Goal: Task Accomplishment & Management: Manage account settings

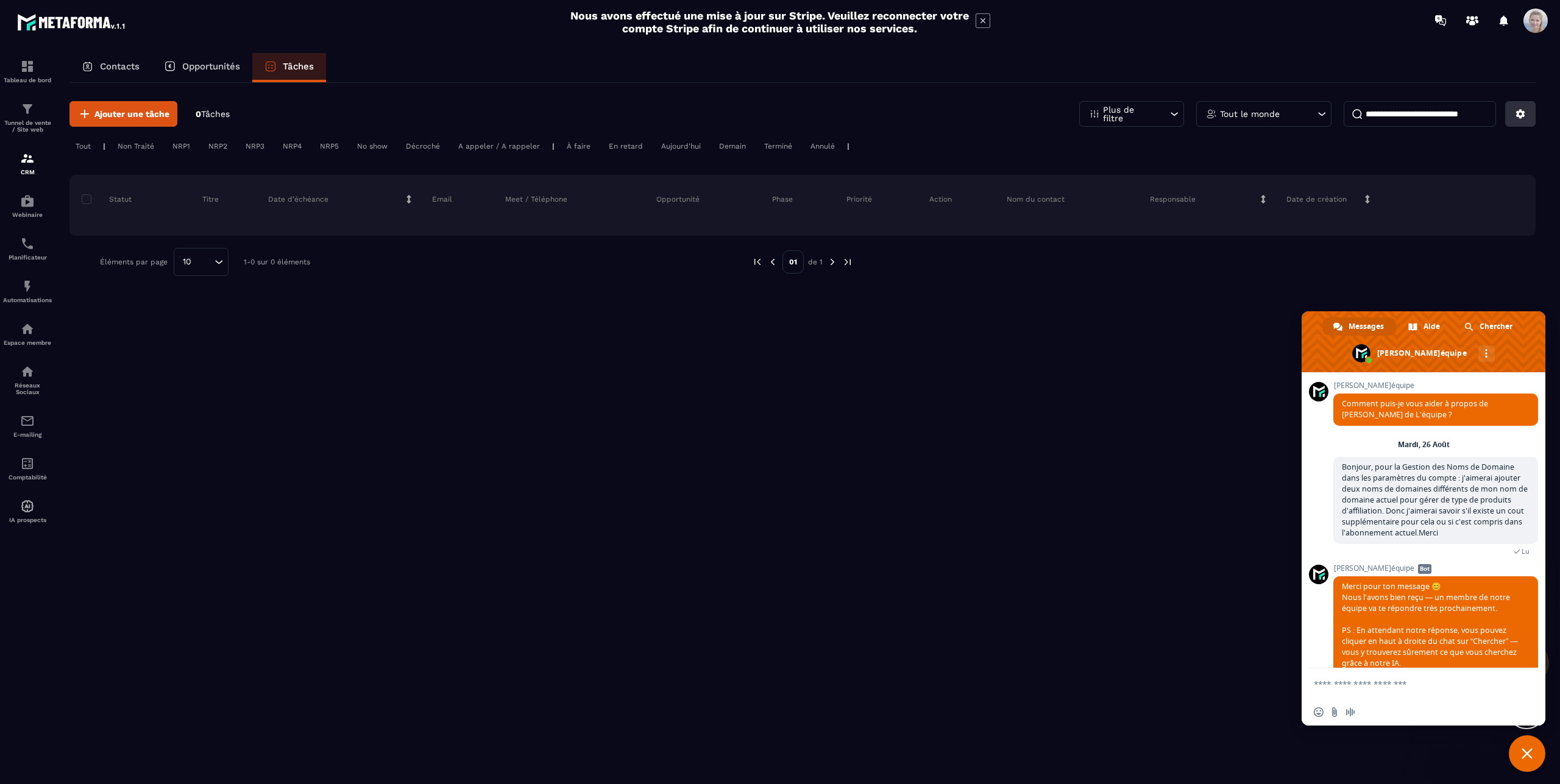
click at [1522, 113] on icon at bounding box center [1520, 114] width 10 height 10
click at [135, 66] on p "Contacts" at bounding box center [120, 66] width 40 height 11
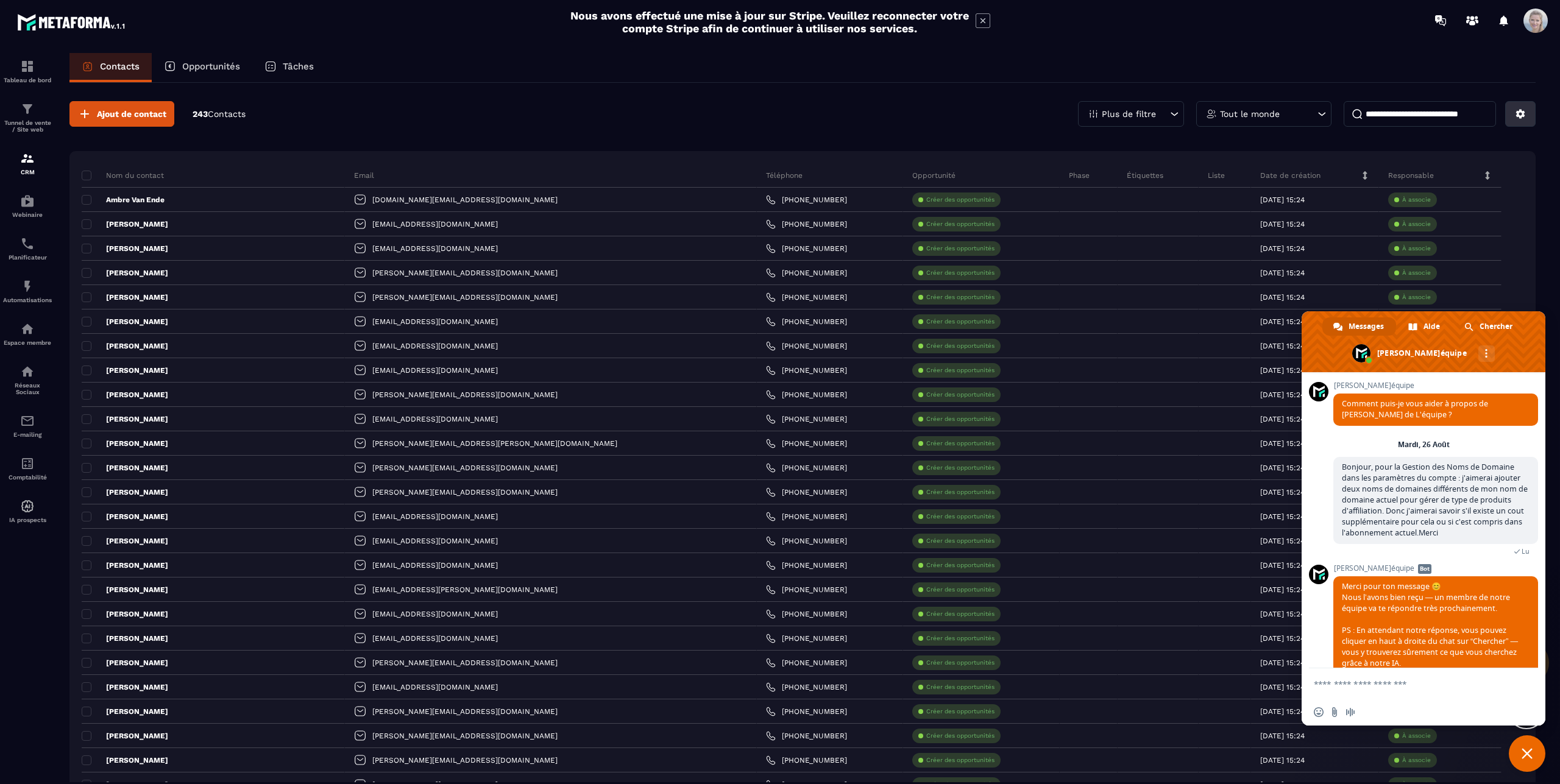
click at [1516, 115] on icon at bounding box center [1520, 114] width 10 height 10
click at [1447, 198] on p "Importer des données" at bounding box center [1454, 199] width 150 height 19
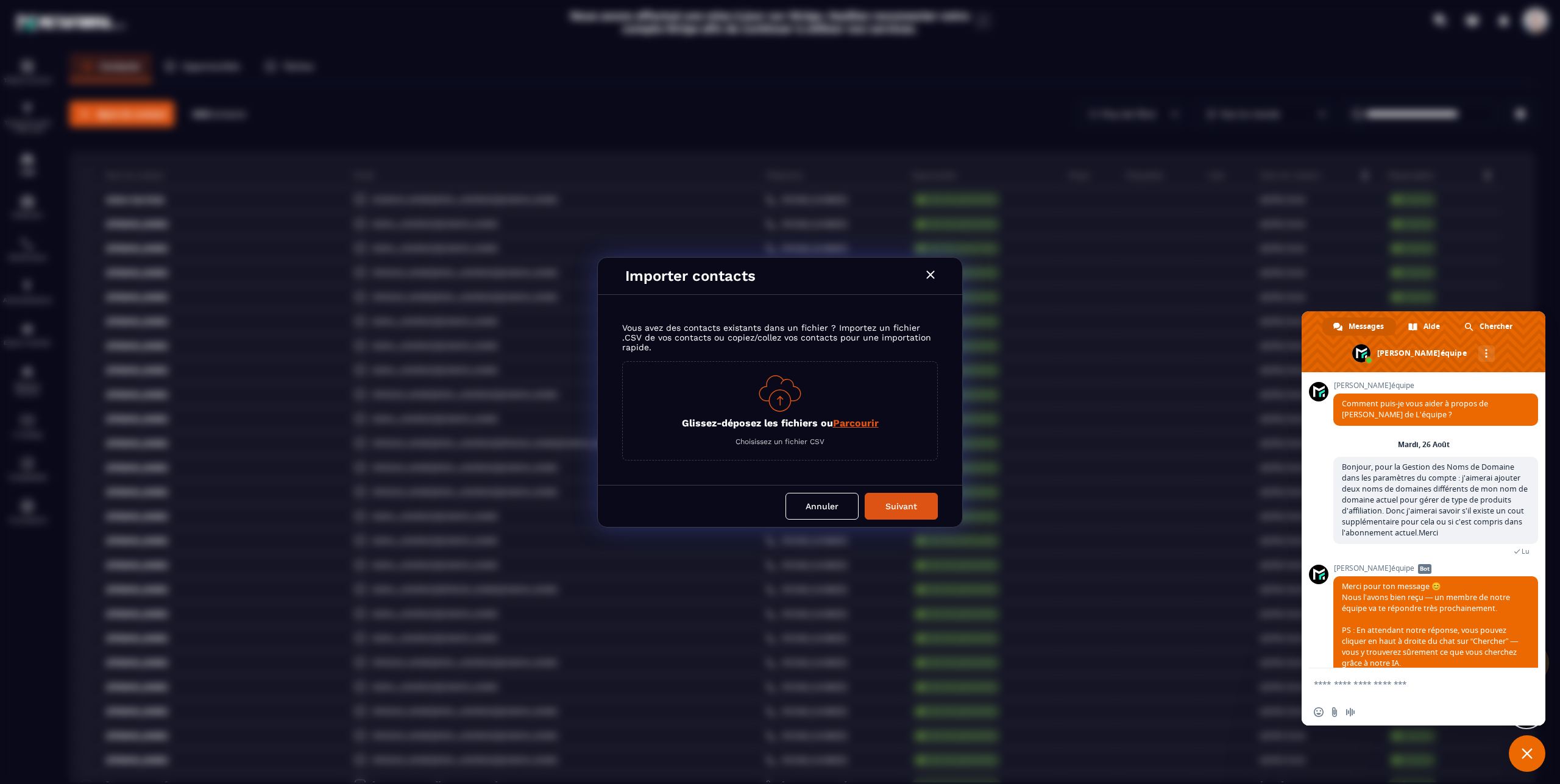
click at [854, 424] on span "Parcourir" at bounding box center [855, 423] width 46 height 11
click at [0, 0] on input "Glissez-déposez les fichiers ou Parcourir" at bounding box center [0, 0] width 0 height 0
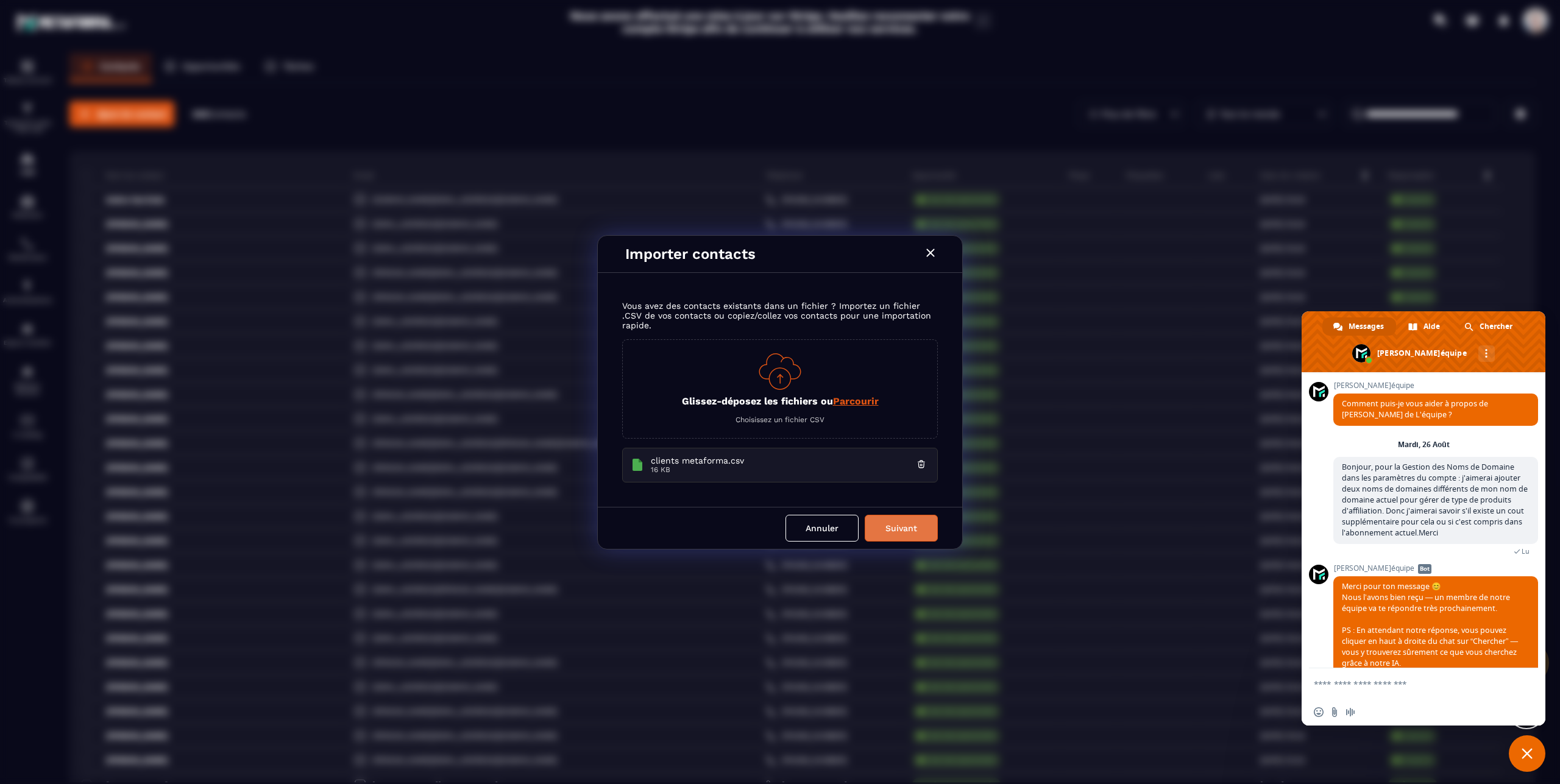
click at [906, 528] on button "Suivant" at bounding box center [901, 528] width 73 height 27
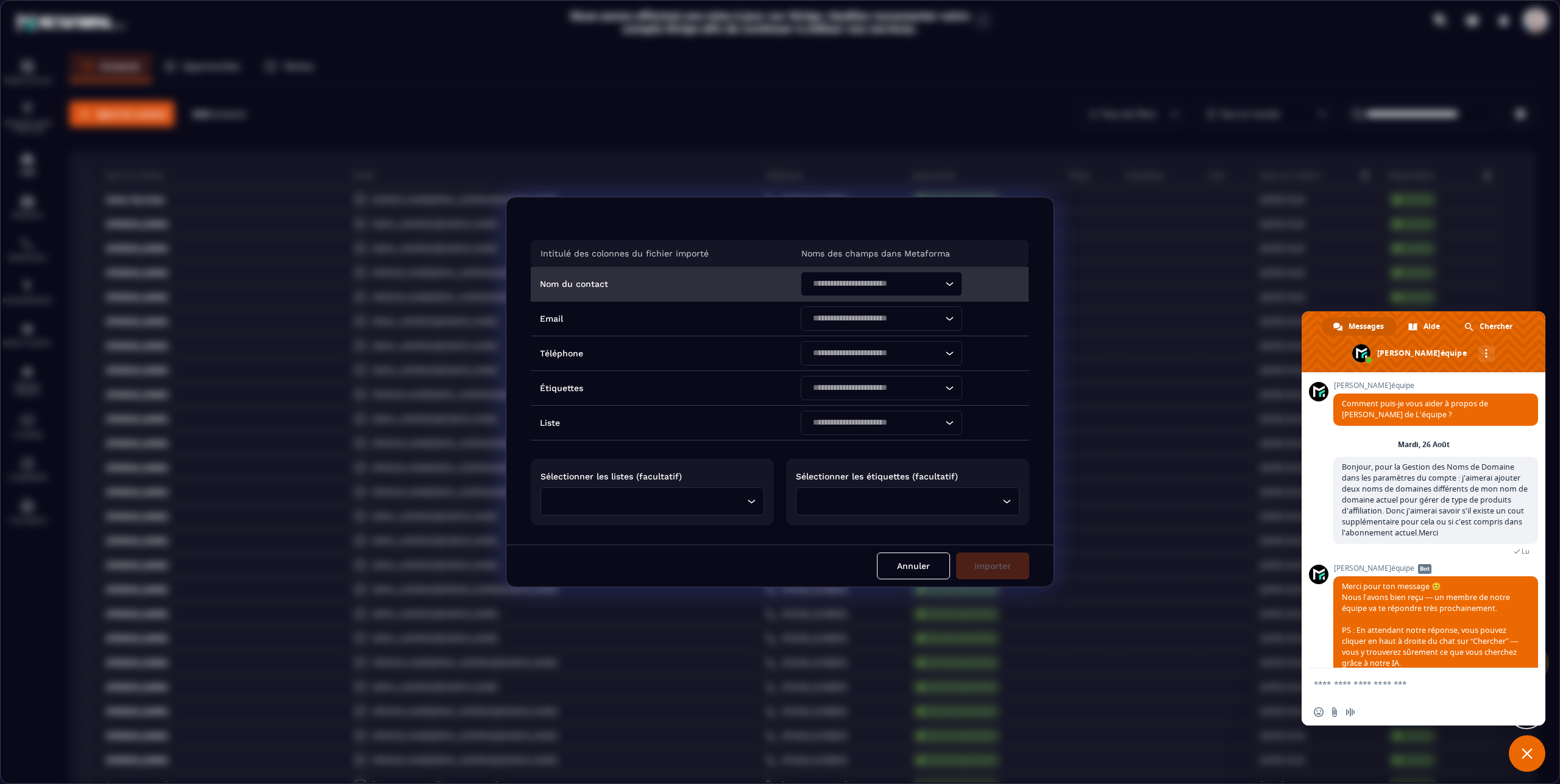
click at [943, 284] on icon "Search for option" at bounding box center [949, 284] width 12 height 12
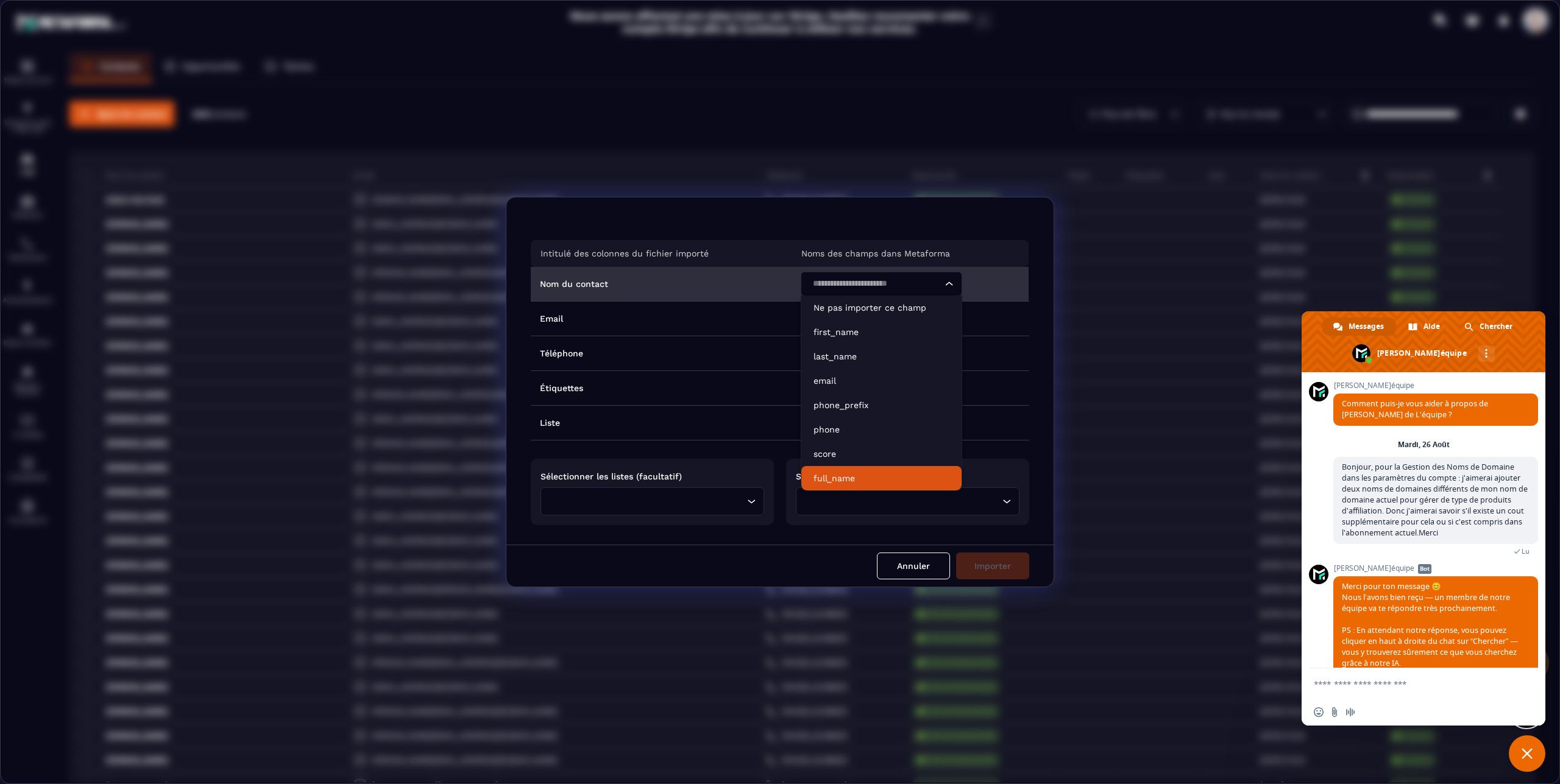
click at [828, 474] on p "full_name" at bounding box center [881, 478] width 136 height 12
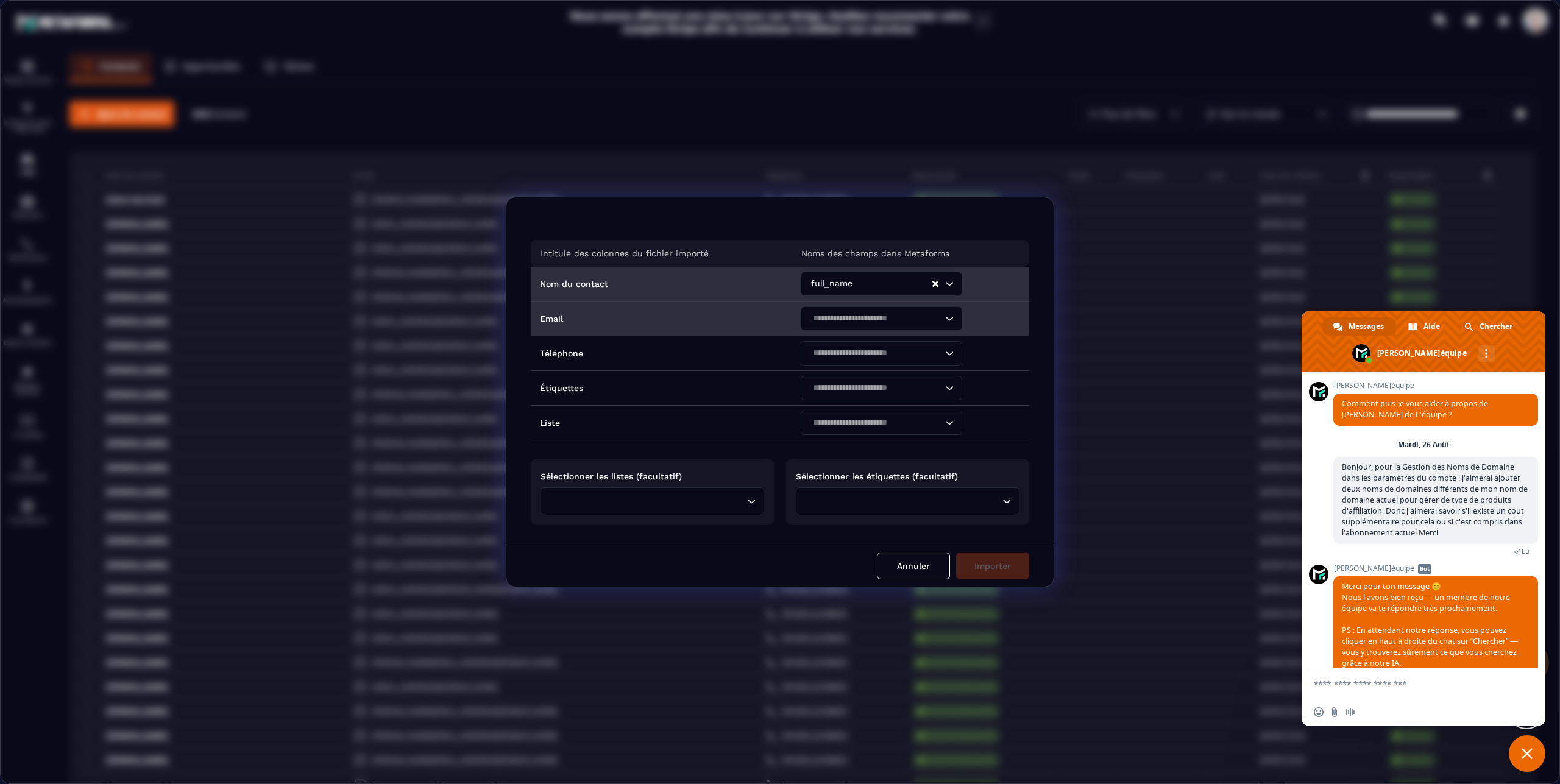
click at [946, 317] on icon "Search for option" at bounding box center [949, 319] width 12 height 12
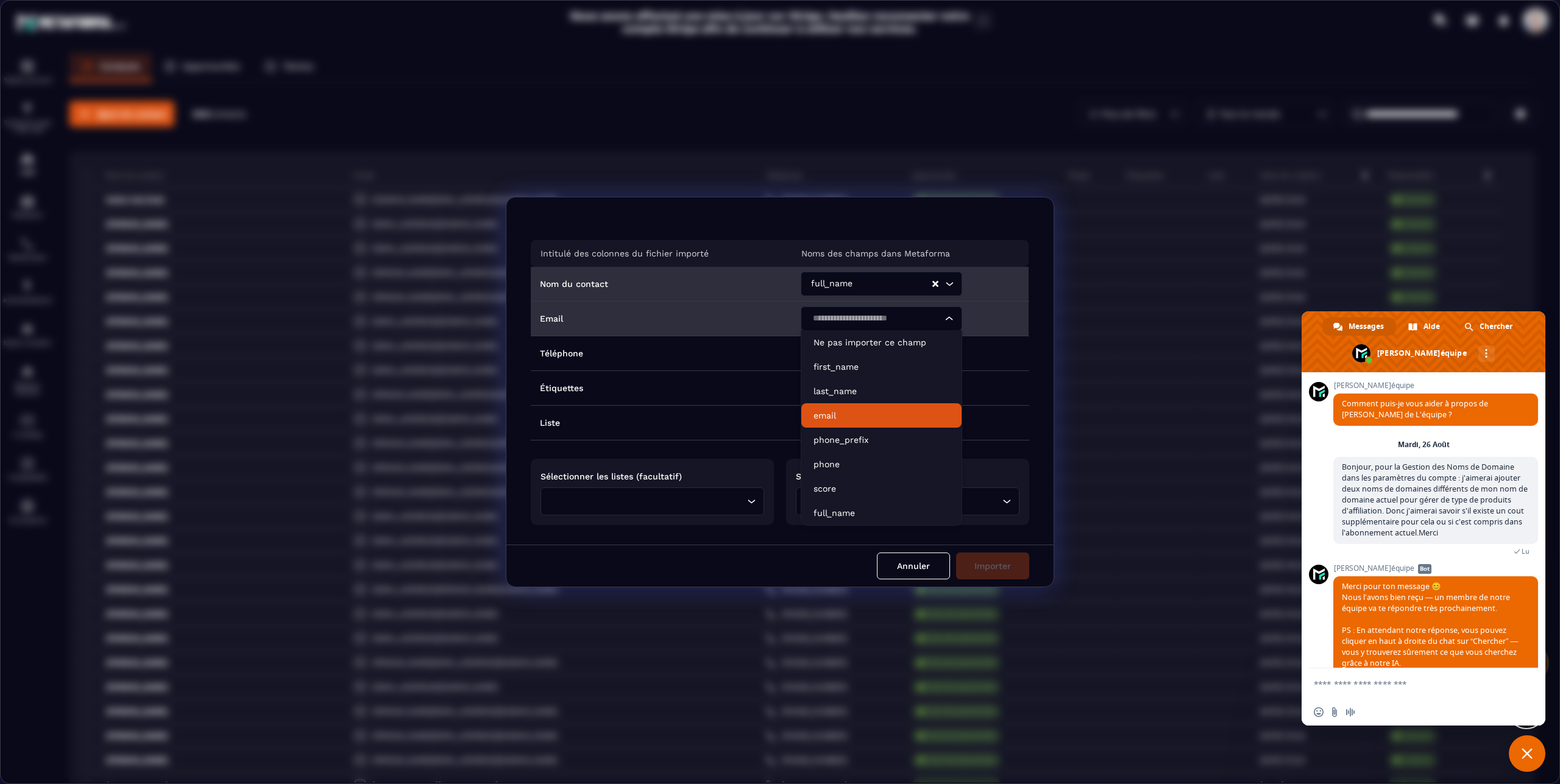
click at [842, 412] on p "email" at bounding box center [881, 415] width 136 height 12
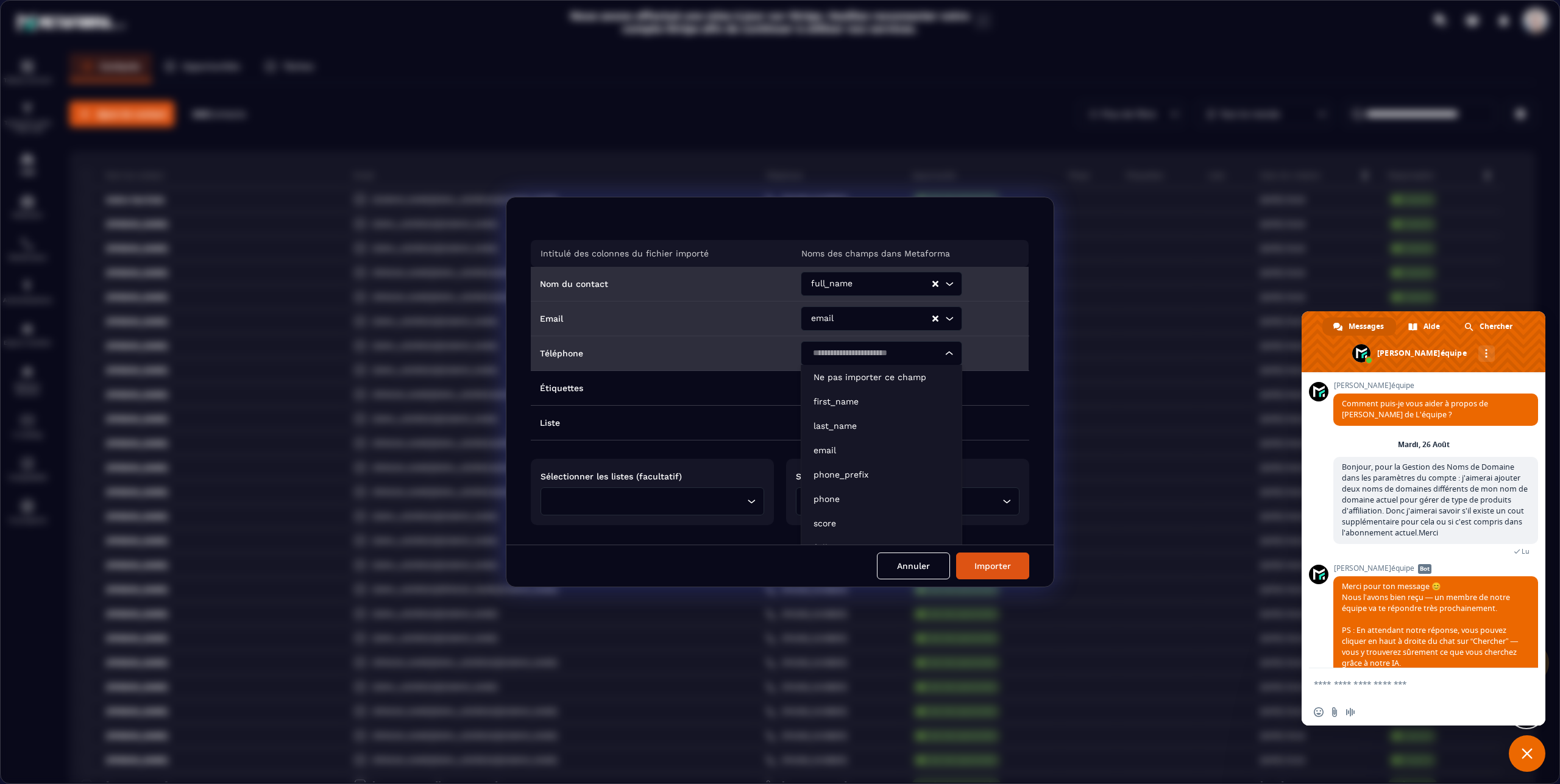
click at [943, 352] on icon "Search for option" at bounding box center [949, 353] width 12 height 12
click at [838, 500] on p "phone" at bounding box center [881, 499] width 136 height 12
click at [745, 496] on div "Loading..." at bounding box center [751, 502] width 12 height 12
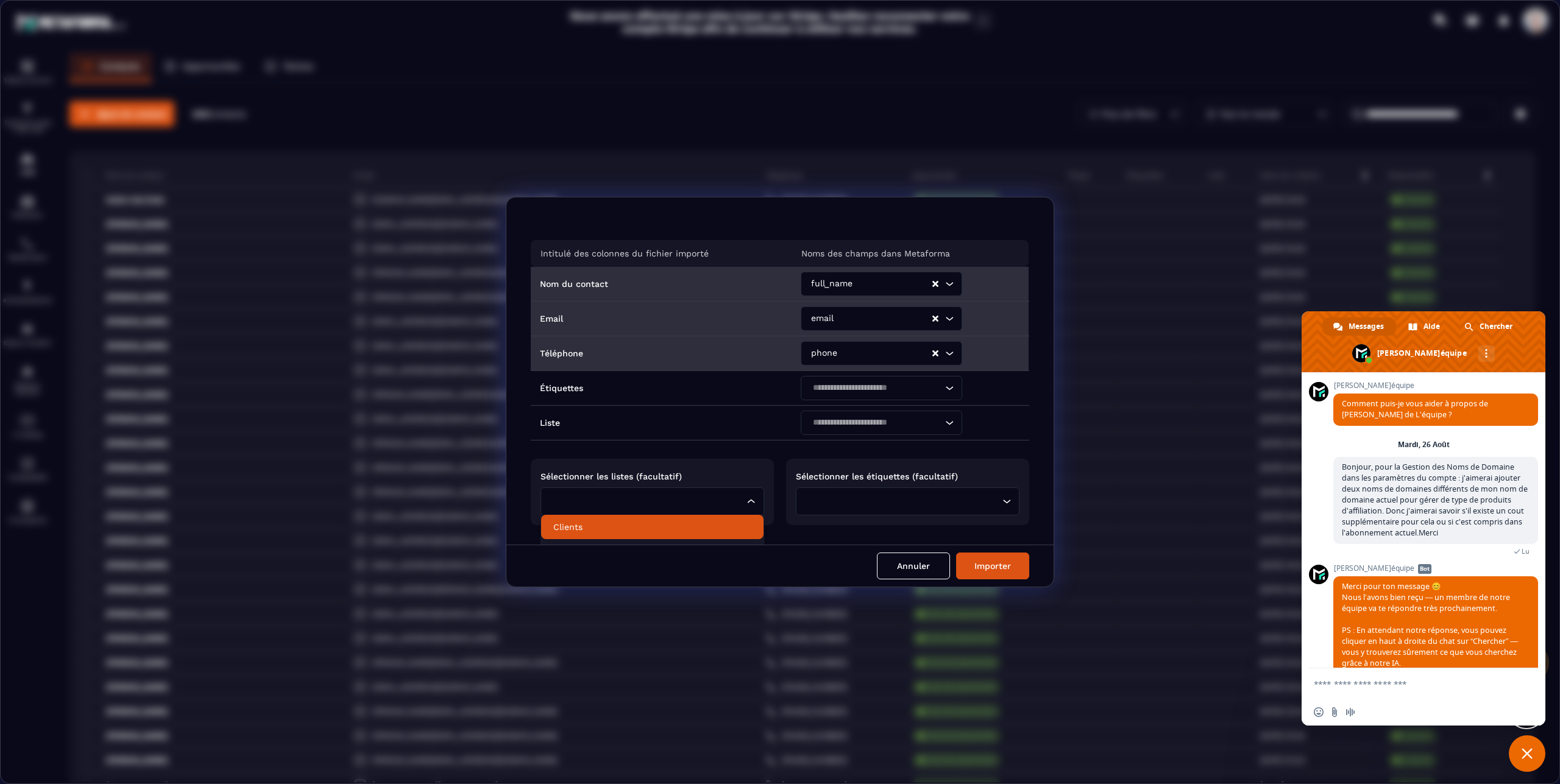
click at [576, 528] on p "Clients" at bounding box center [652, 527] width 198 height 12
click at [1000, 502] on icon "Search for option" at bounding box center [1006, 502] width 12 height 12
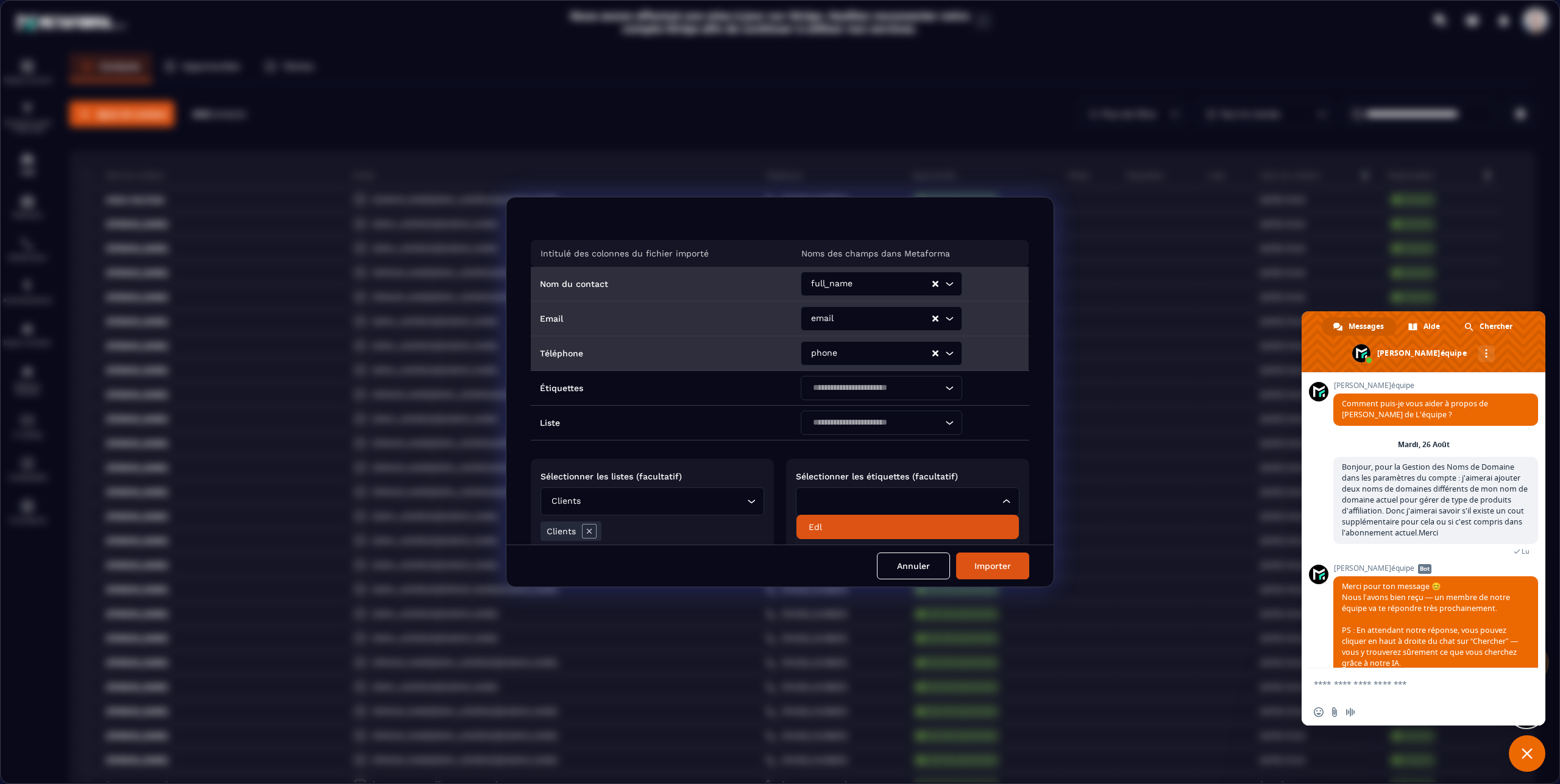
click at [809, 529] on p "Edl" at bounding box center [907, 527] width 198 height 12
click at [1000, 565] on button "Importer" at bounding box center [992, 566] width 73 height 27
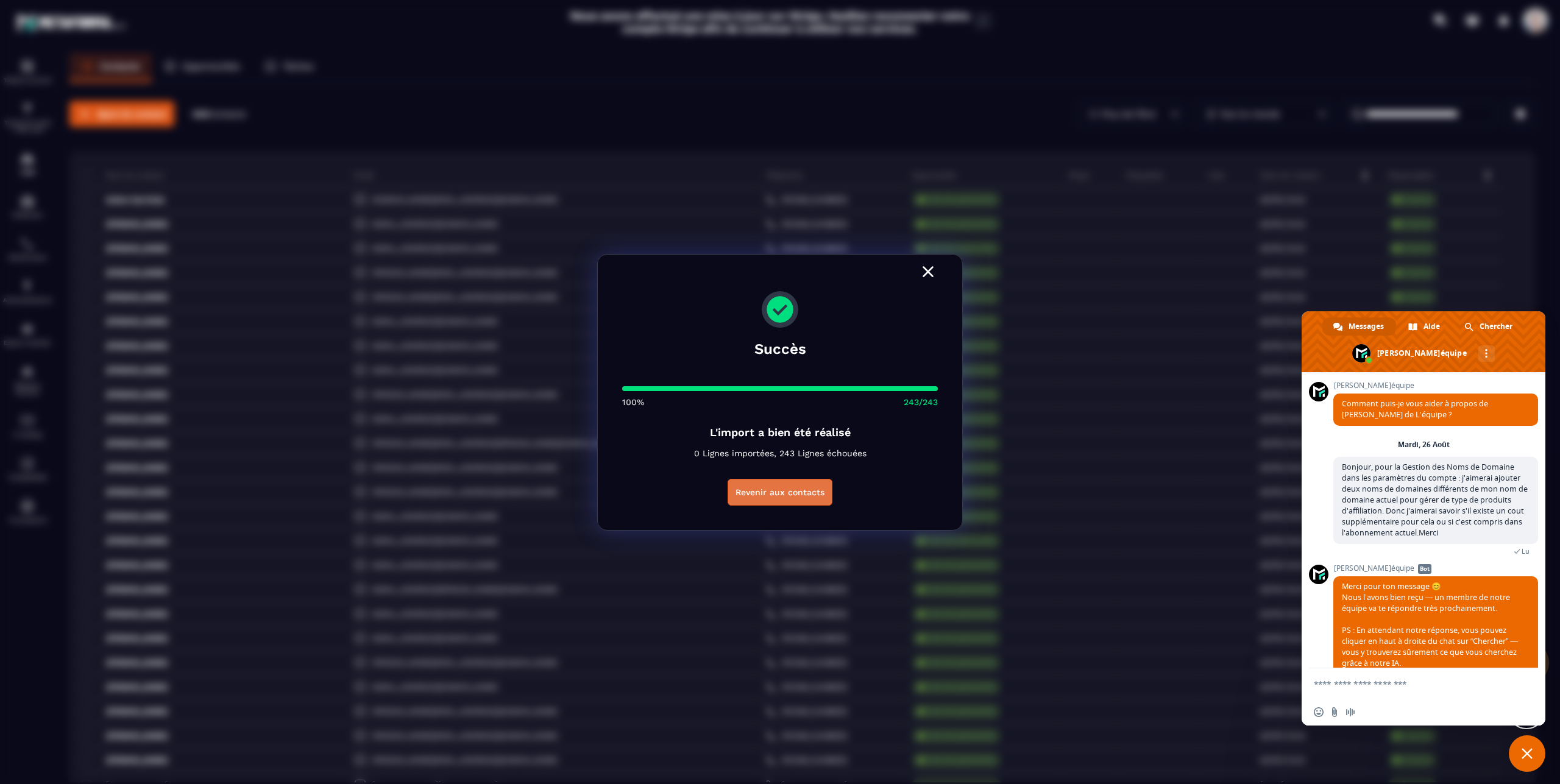
click at [793, 491] on button "Revenir aux contacts" at bounding box center [779, 492] width 105 height 27
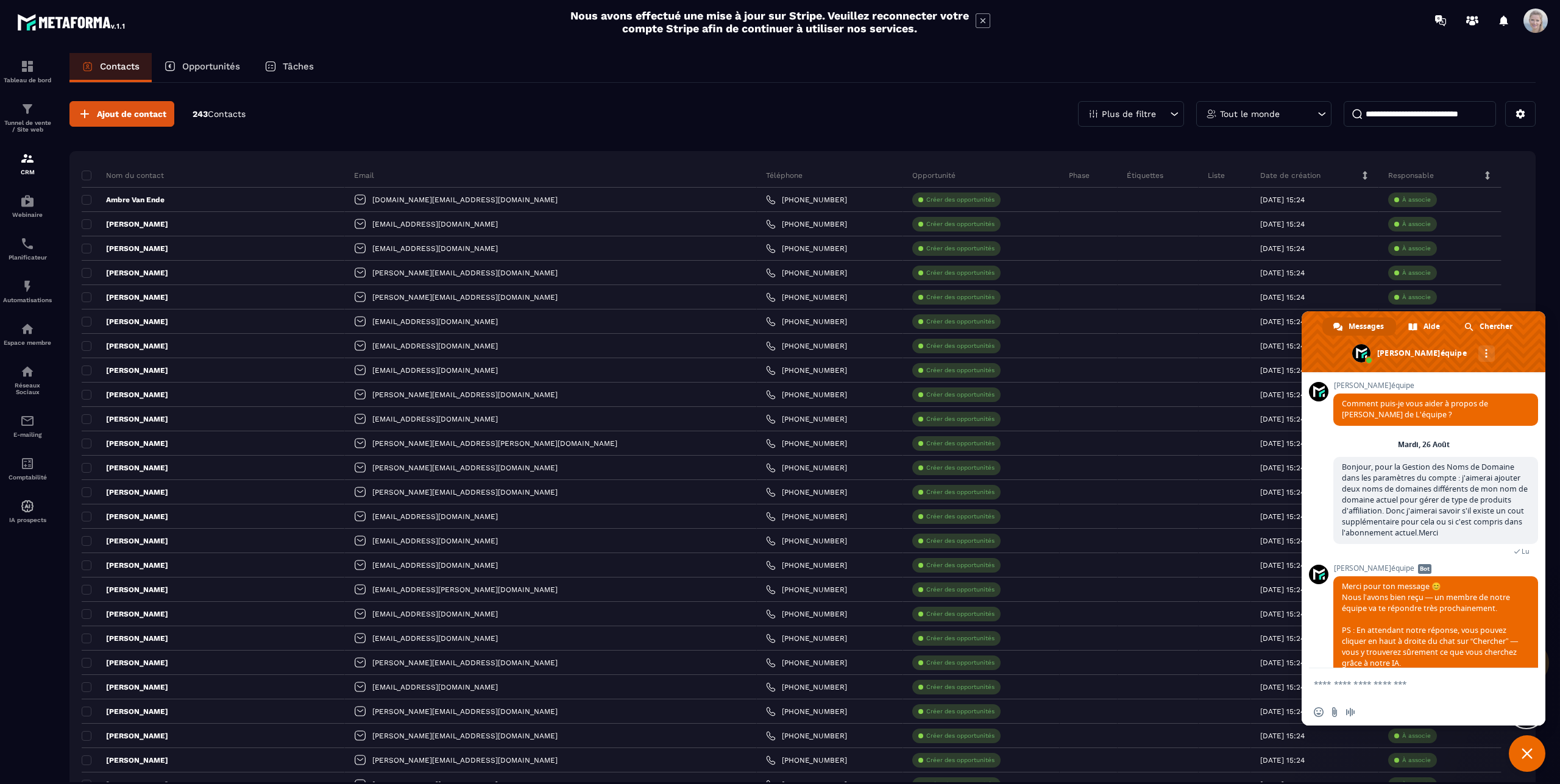
click at [1131, 113] on p "Plus de filtre" at bounding box center [1128, 114] width 55 height 9
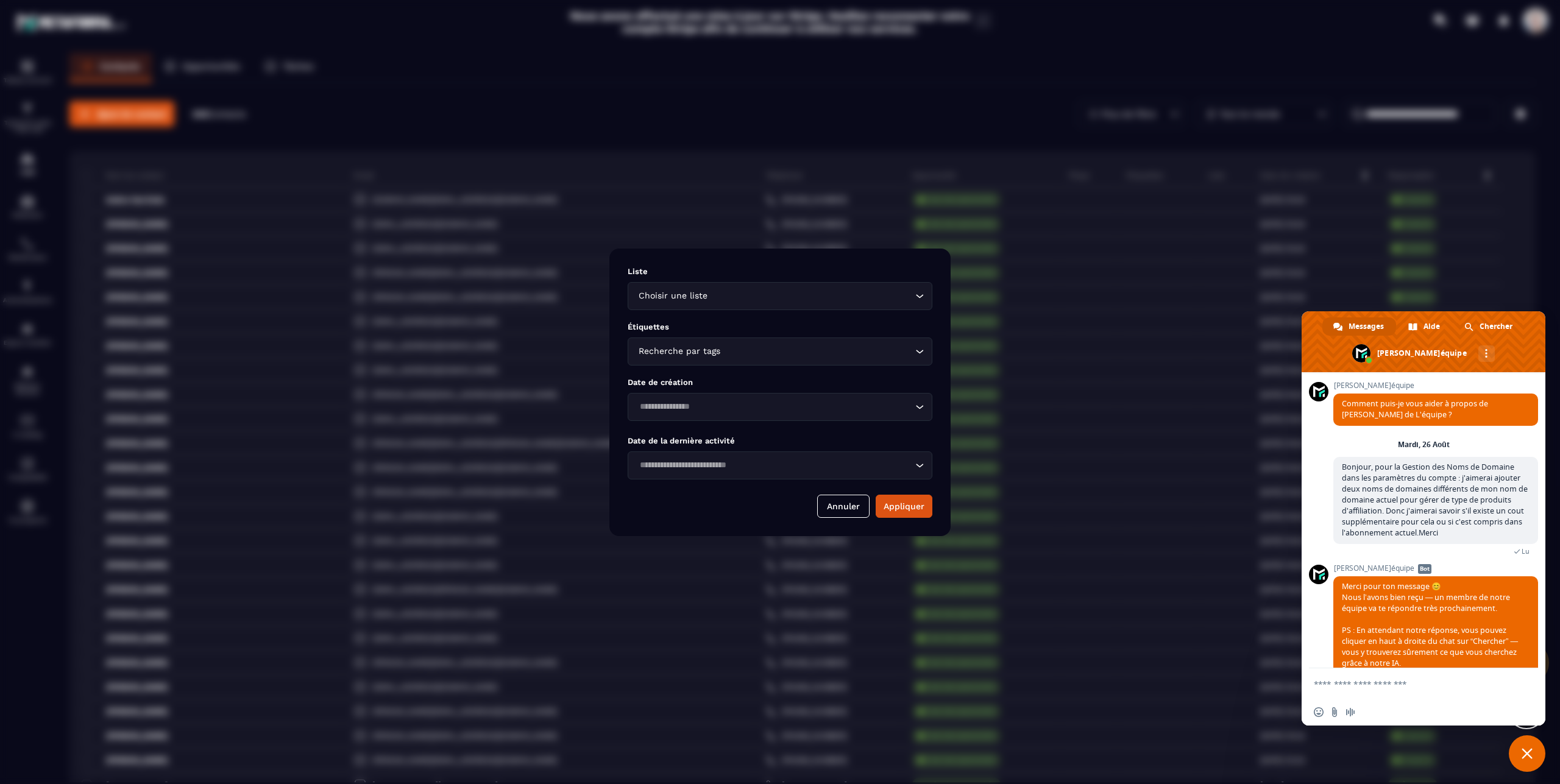
click at [727, 298] on input "Search for option" at bounding box center [810, 295] width 202 height 13
click at [685, 327] on p "Clients" at bounding box center [780, 325] width 279 height 12
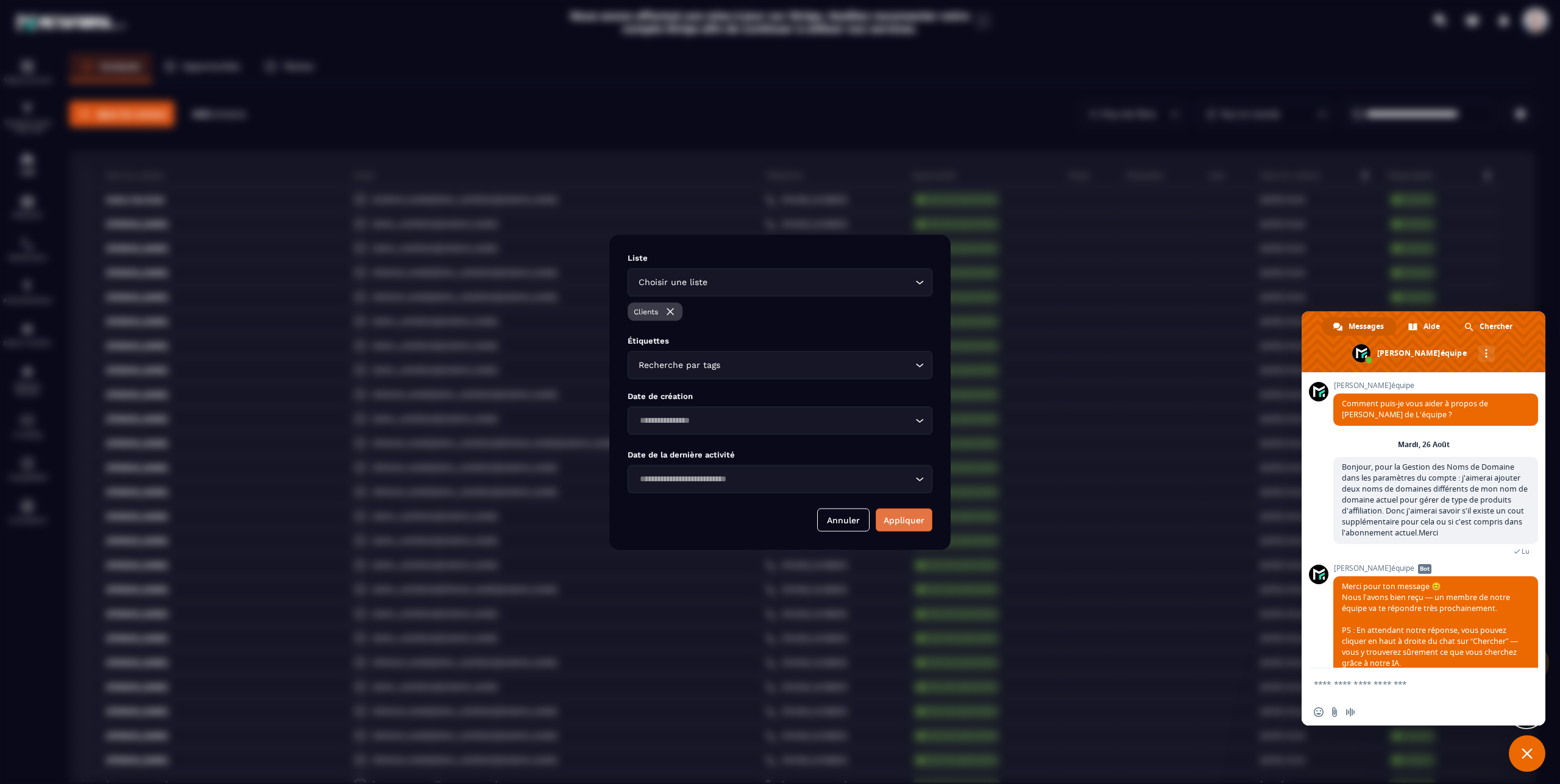
click at [920, 522] on button "Appliquer" at bounding box center [903, 519] width 56 height 23
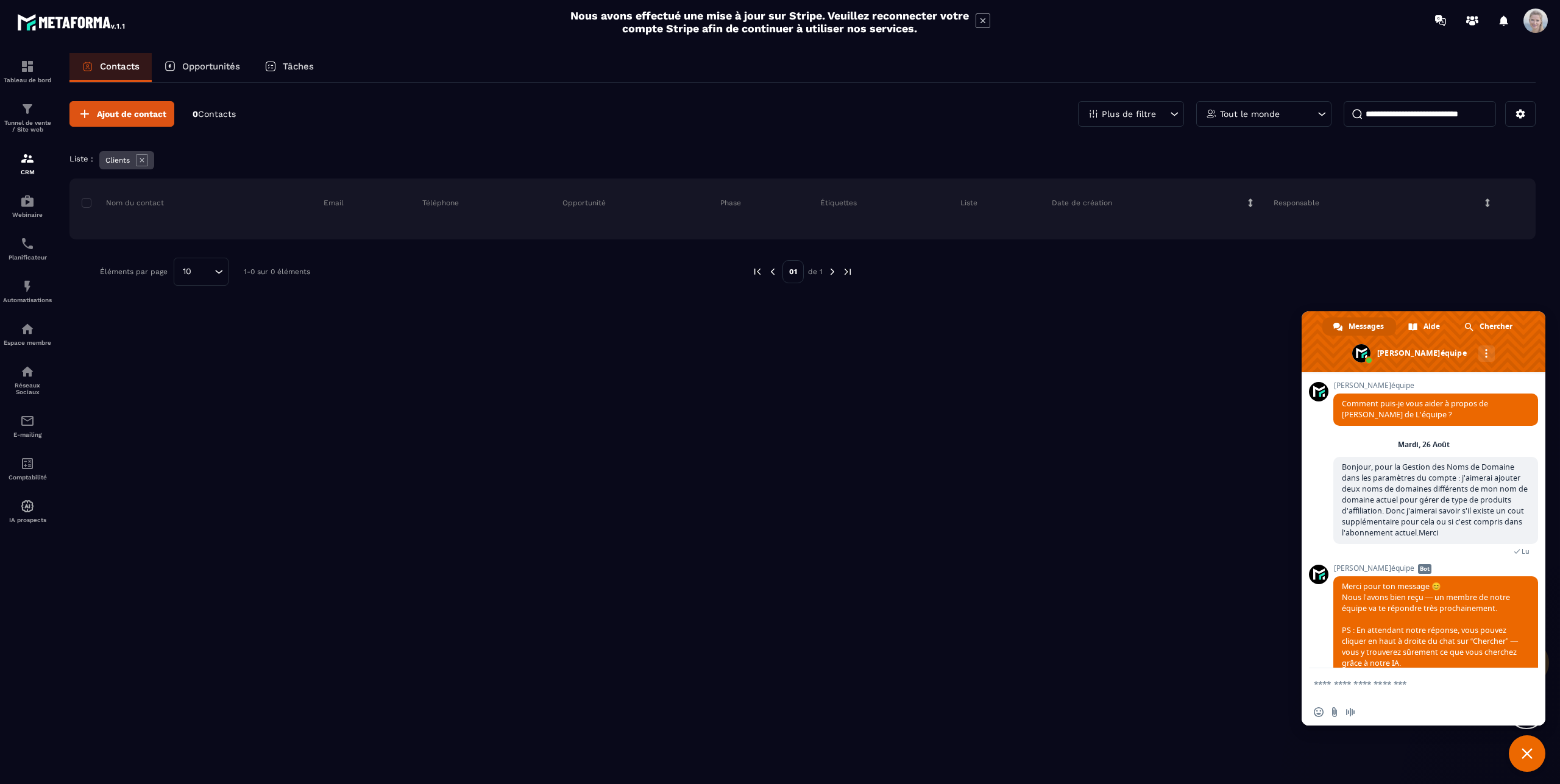
click at [138, 62] on p "Contacts" at bounding box center [120, 66] width 40 height 11
click at [116, 107] on span "Ajout de contact" at bounding box center [132, 113] width 69 height 12
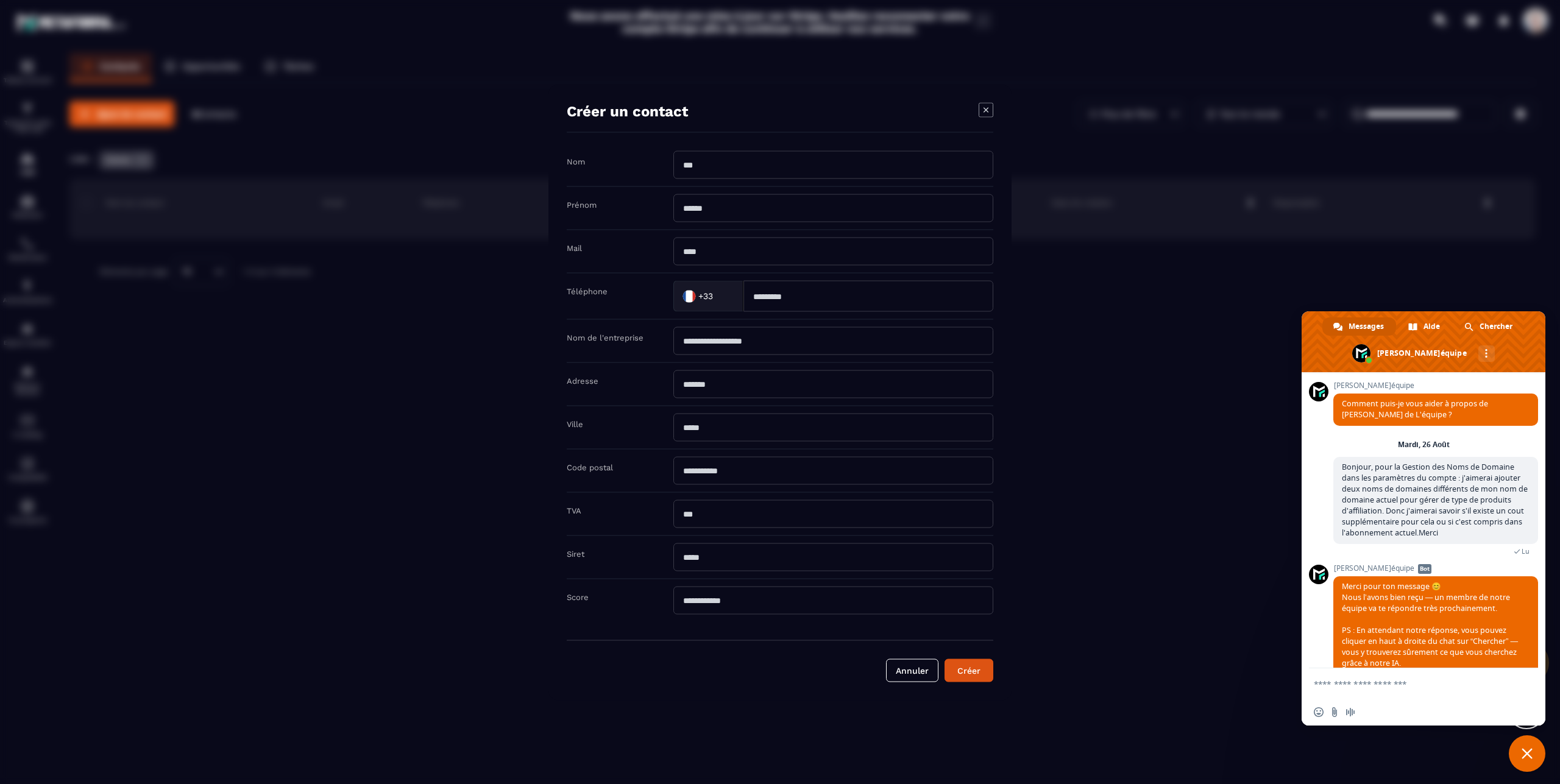
click at [978, 108] on icon "Modal window" at bounding box center [985, 109] width 15 height 15
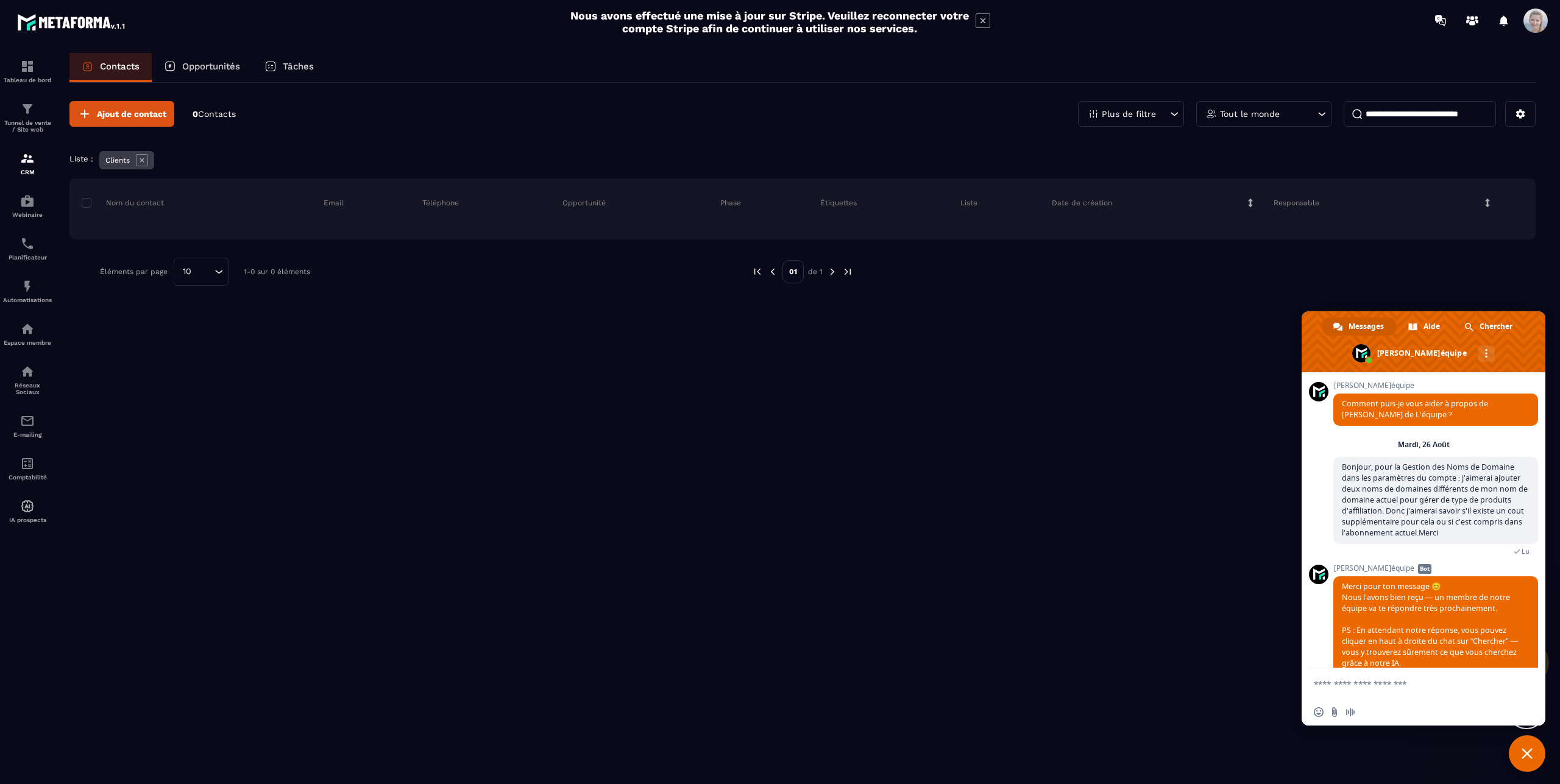
click at [235, 413] on div "Ajout de contact 0 Contacts Plus de filtre Tout le monde Liste : Clients Nom du…" at bounding box center [803, 432] width 1466 height 699
click at [121, 163] on p "Clients" at bounding box center [118, 160] width 24 height 9
click at [141, 164] on icon at bounding box center [142, 160] width 12 height 12
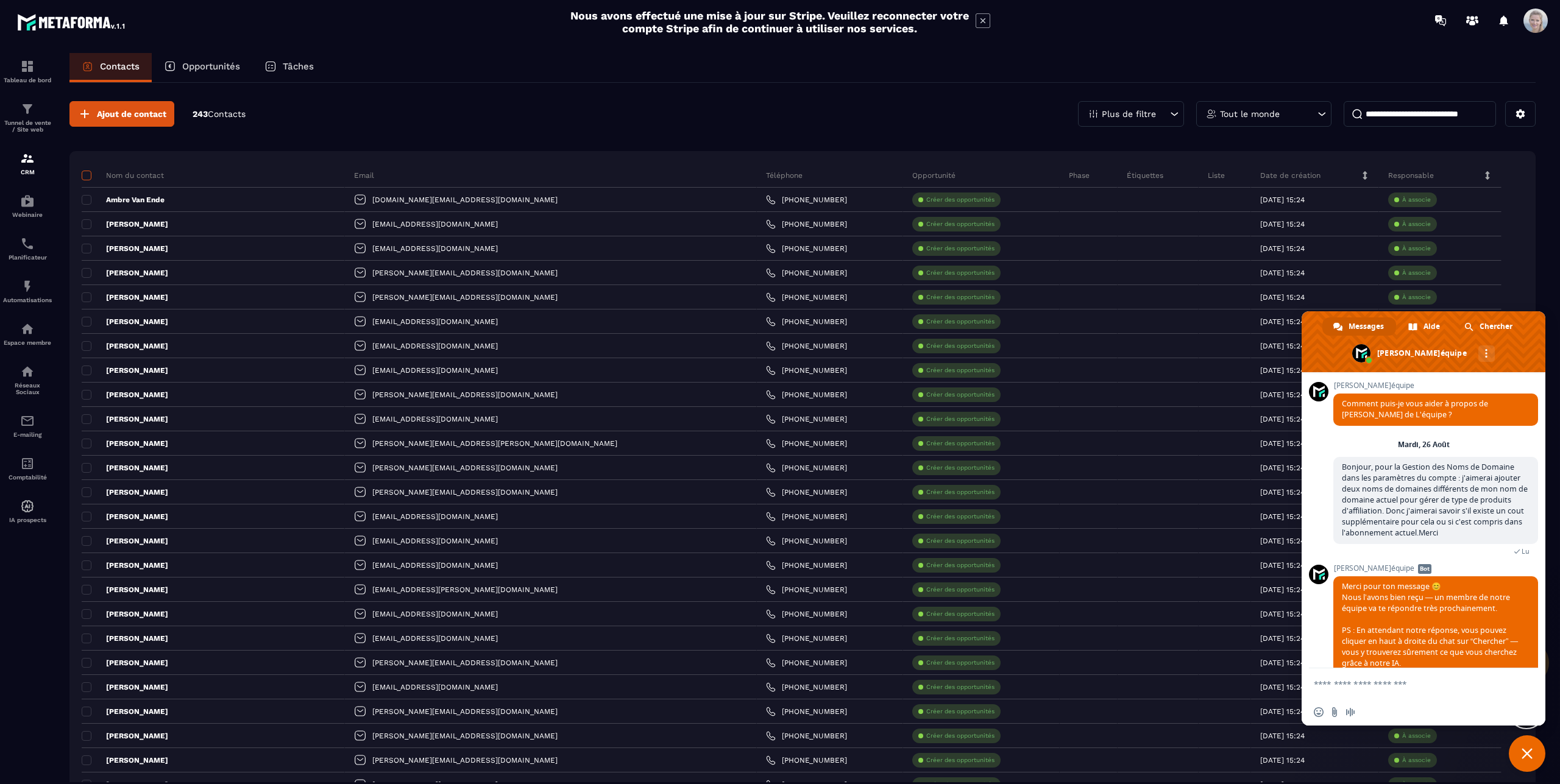
click at [88, 174] on span at bounding box center [86, 175] width 10 height 10
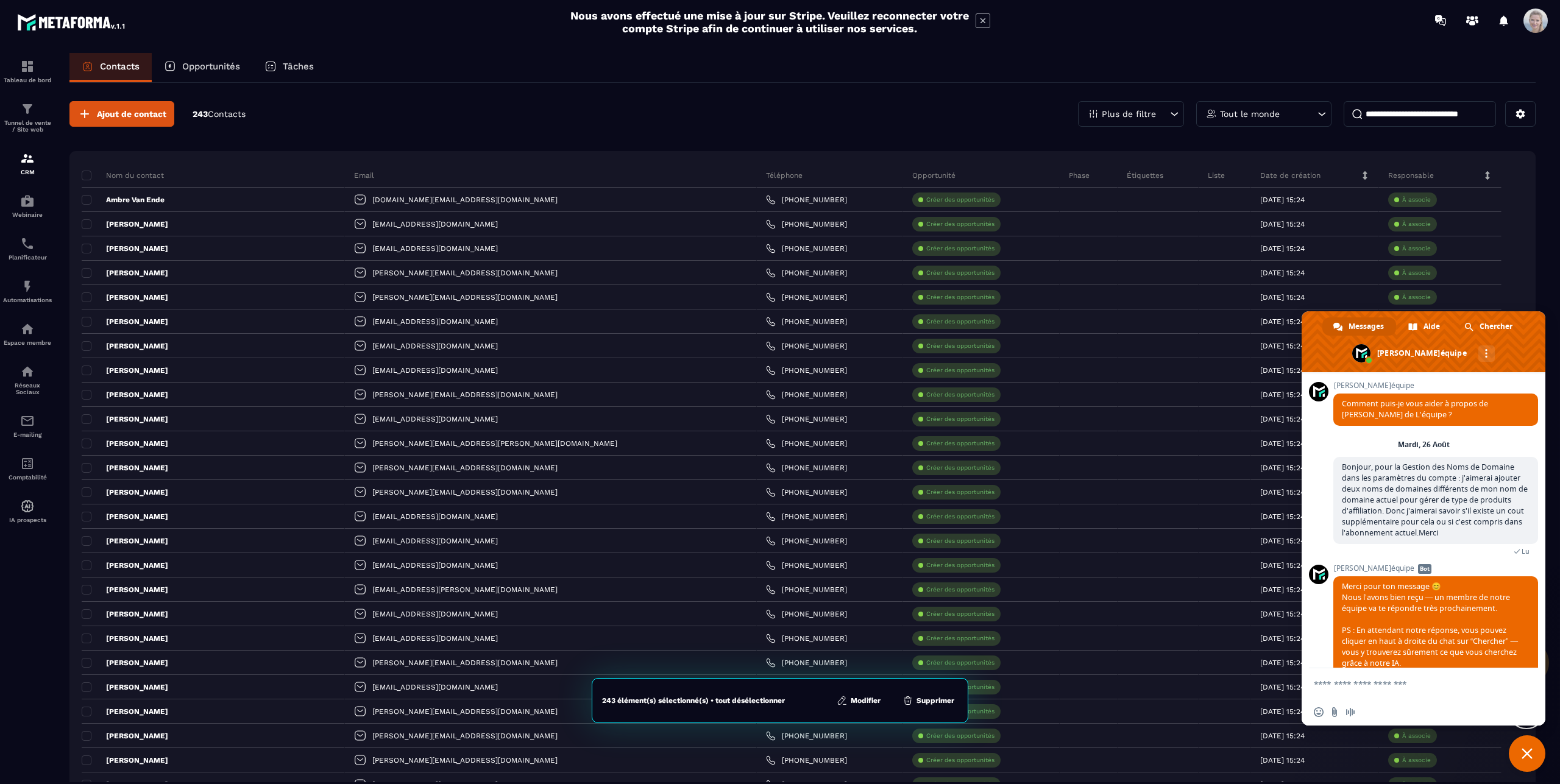
click at [1171, 115] on icon at bounding box center [1174, 113] width 7 height 3
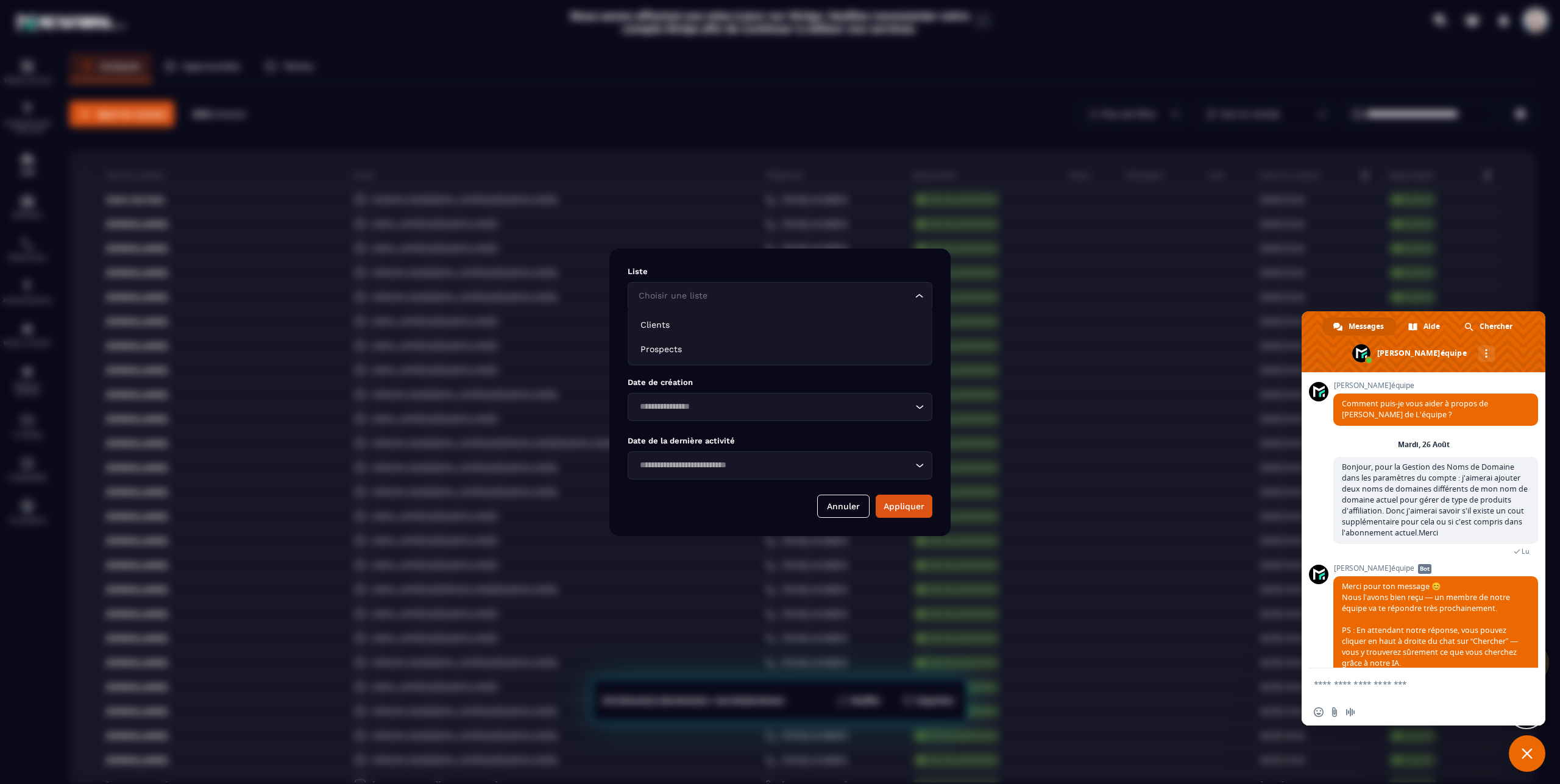
click at [841, 301] on input "Search for option" at bounding box center [773, 295] width 276 height 13
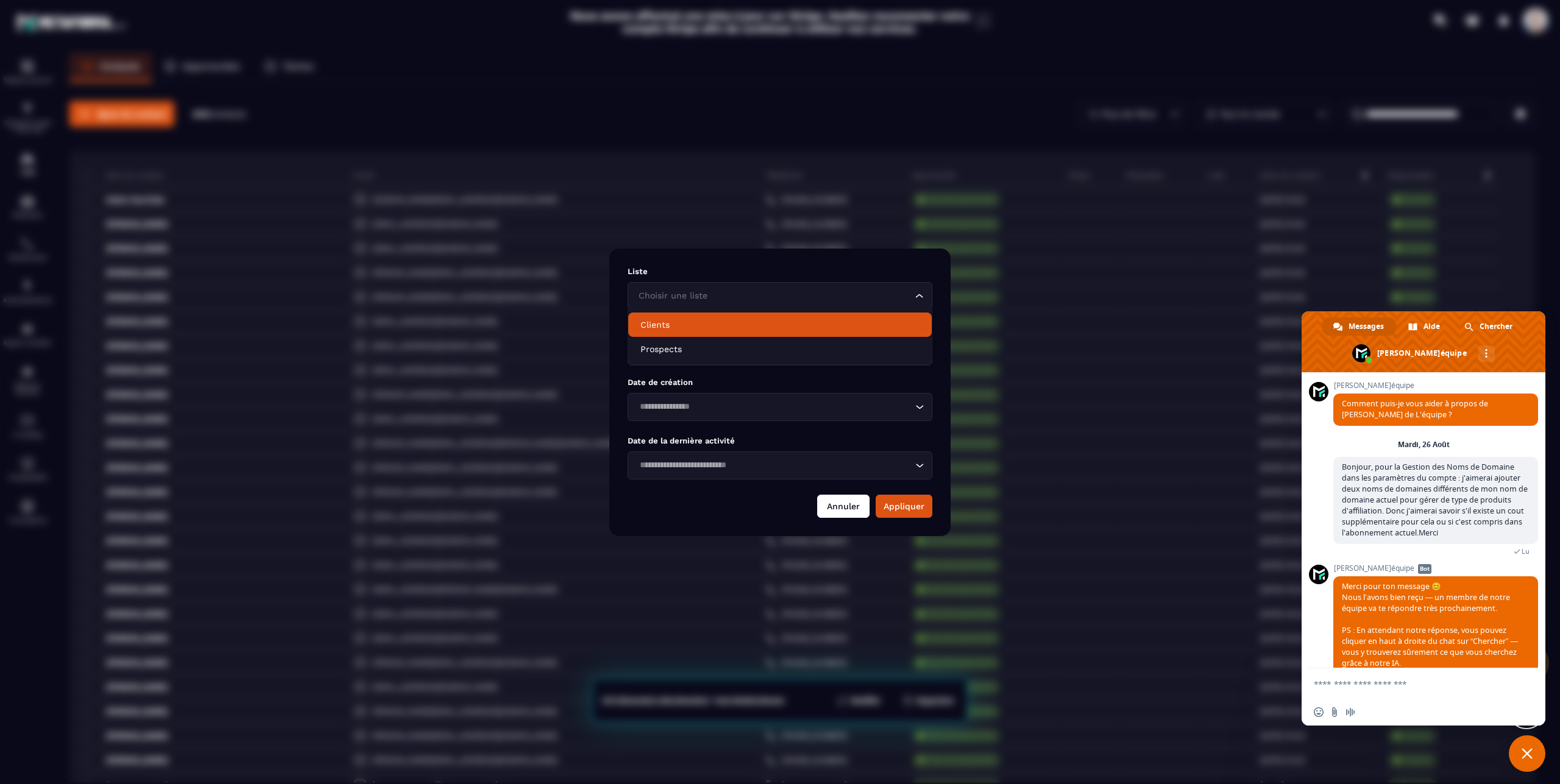
click at [846, 502] on button "Annuler" at bounding box center [843, 506] width 52 height 23
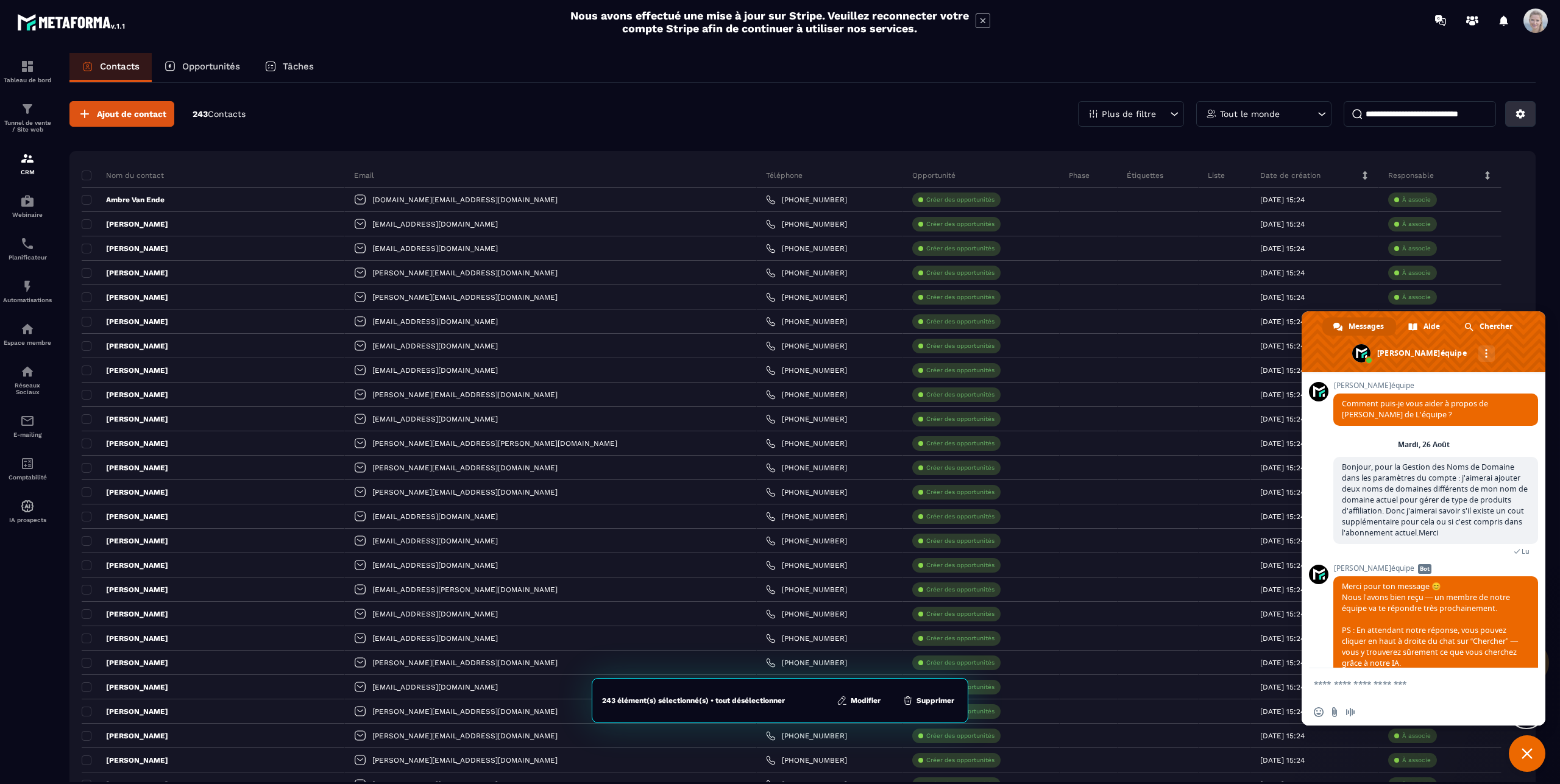
click at [1515, 118] on icon at bounding box center [1520, 113] width 11 height 11
click at [1411, 221] on p "Changer les colonnes" at bounding box center [1454, 219] width 150 height 19
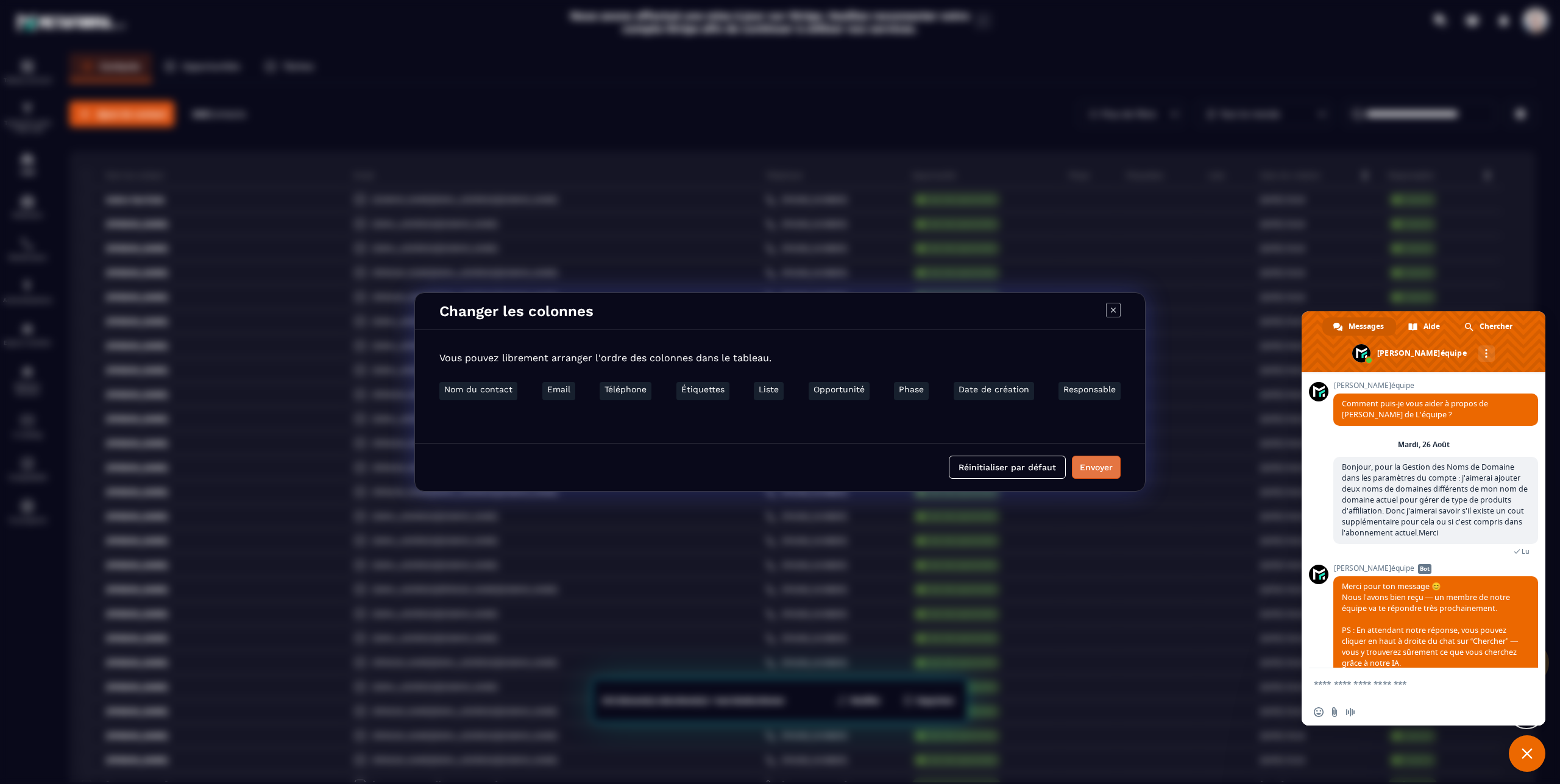
click at [1109, 470] on button "Envoyer" at bounding box center [1096, 467] width 49 height 23
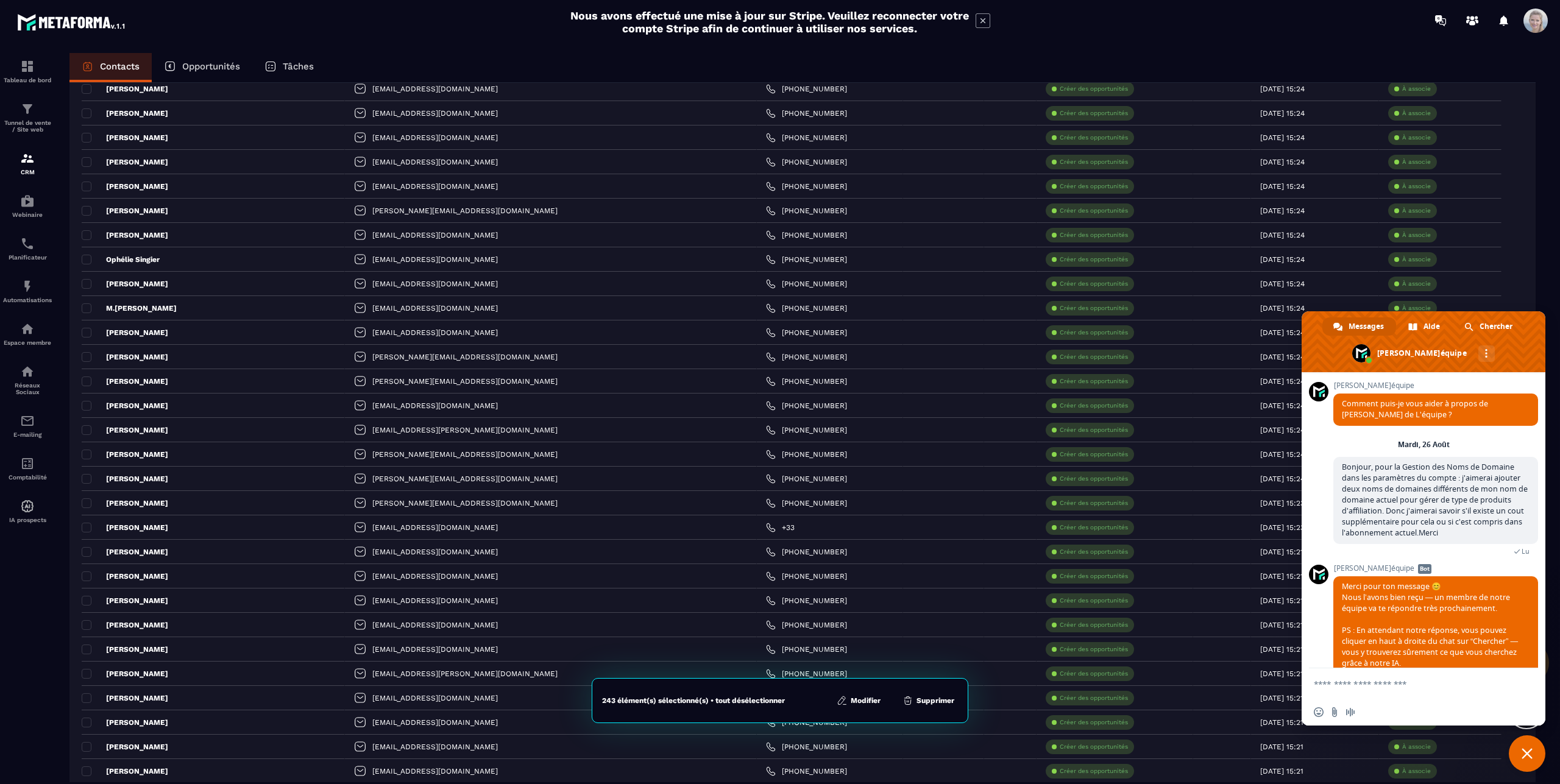
scroll to position [764, 0]
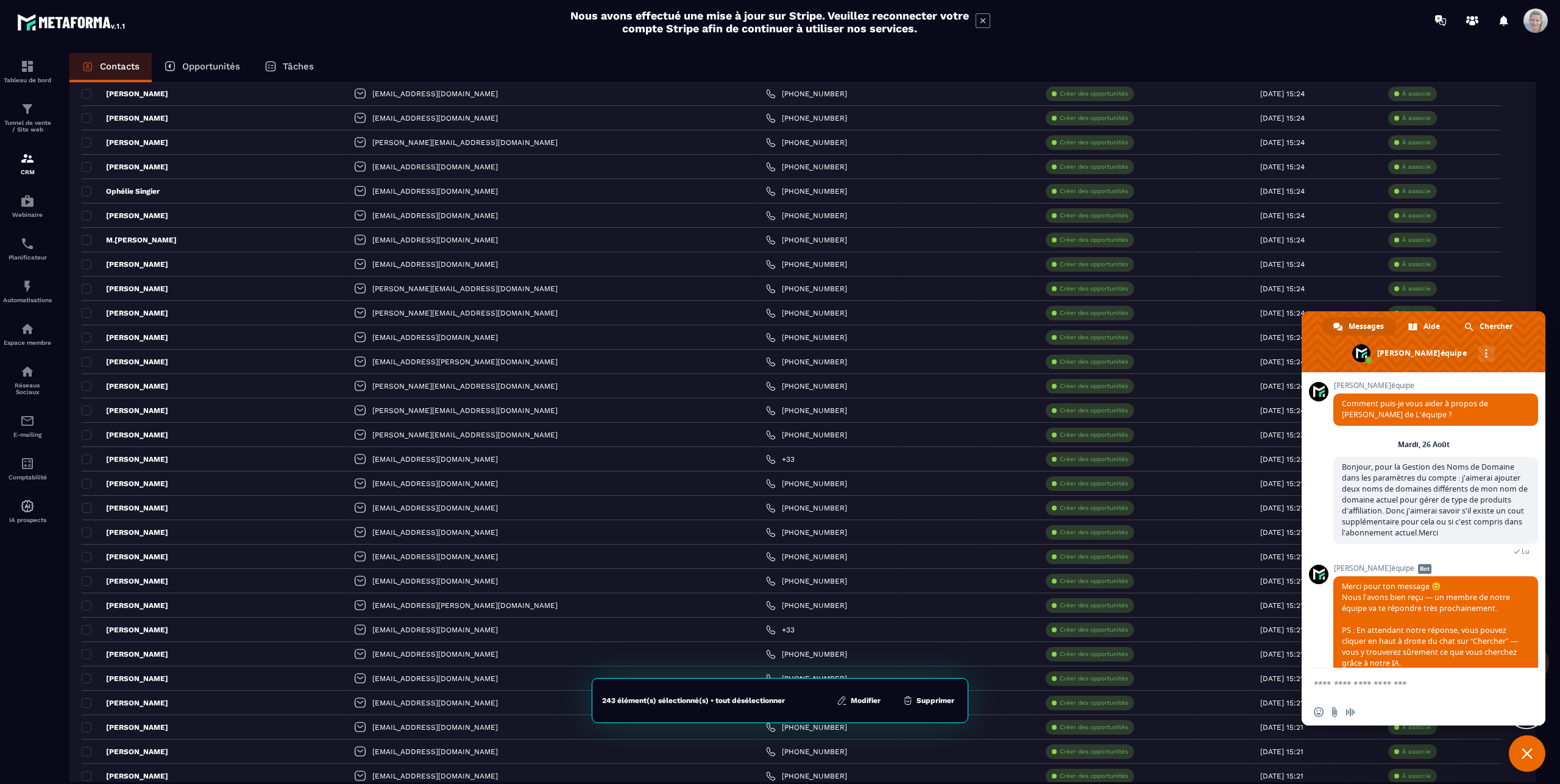
click at [875, 700] on button "Modifier" at bounding box center [858, 700] width 51 height 12
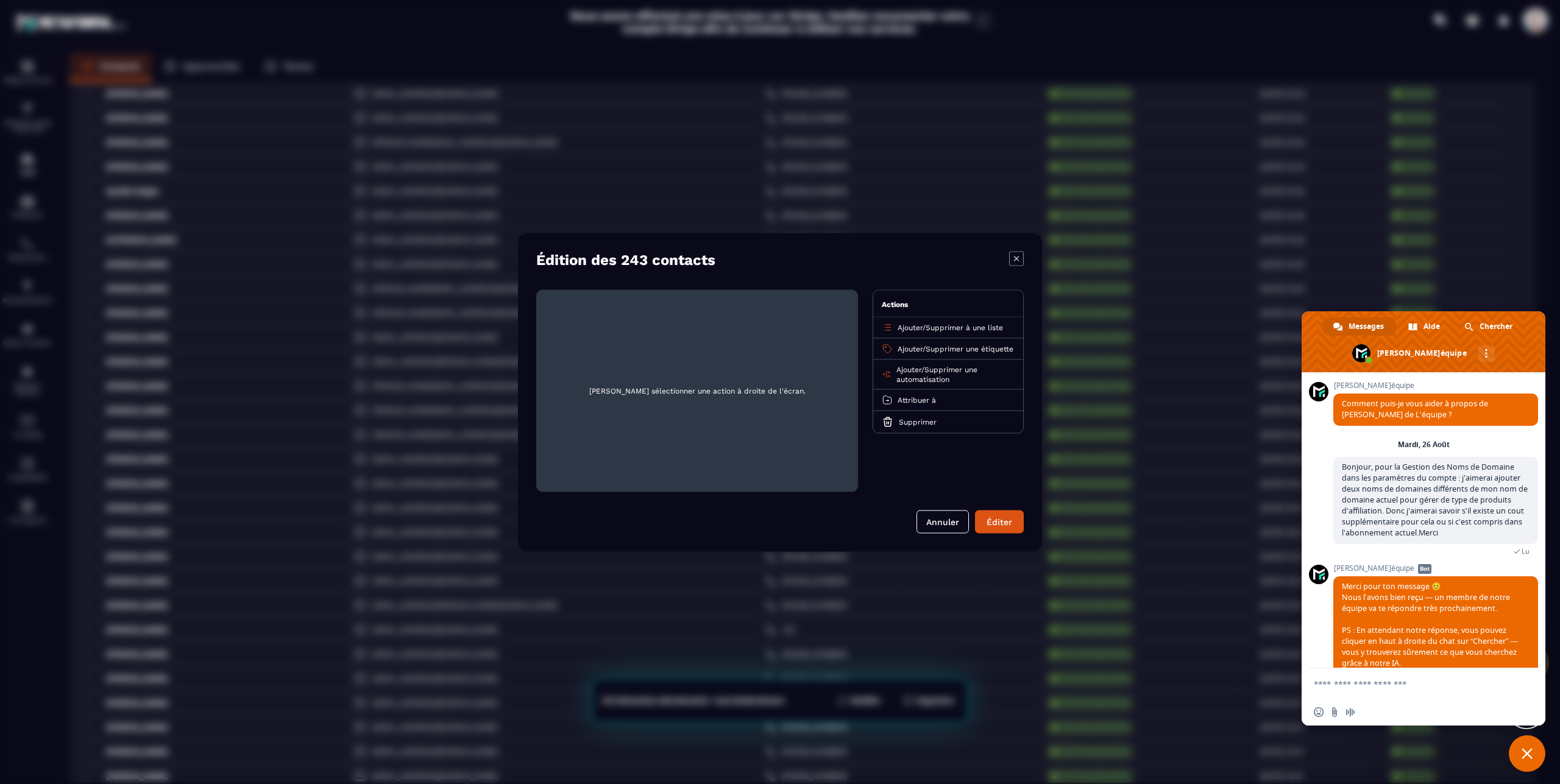
click at [946, 327] on span "Supprimer à une liste" at bounding box center [964, 327] width 77 height 9
click at [905, 380] on p "Clients" at bounding box center [948, 374] width 107 height 12
click at [588, 317] on img "Modal window" at bounding box center [588, 319] width 12 height 12
click at [887, 324] on div "Ajouter / Supprimer à une liste" at bounding box center [947, 327] width 150 height 22
click at [898, 353] on p "Ajouter / Supprimer une étiquette" at bounding box center [956, 348] width 116 height 10
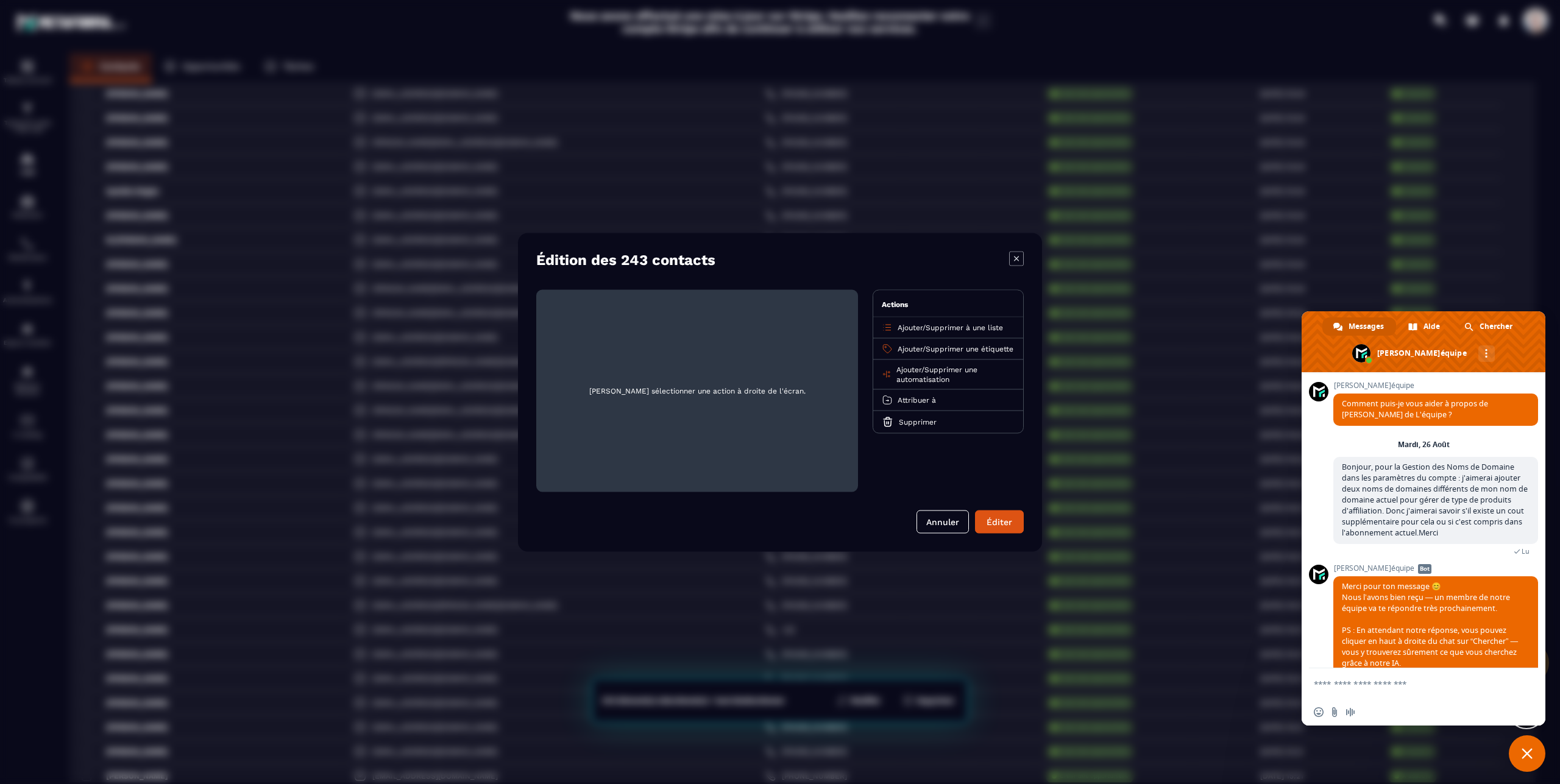
click at [907, 324] on span "Ajouter" at bounding box center [910, 327] width 25 height 9
click at [910, 375] on p "Clients" at bounding box center [948, 374] width 107 height 12
click at [905, 347] on span "Ajouter" at bounding box center [910, 348] width 25 height 9
click at [894, 394] on p "Edl" at bounding box center [948, 396] width 107 height 12
click at [994, 520] on div "Éditer" at bounding box center [999, 522] width 33 height 12
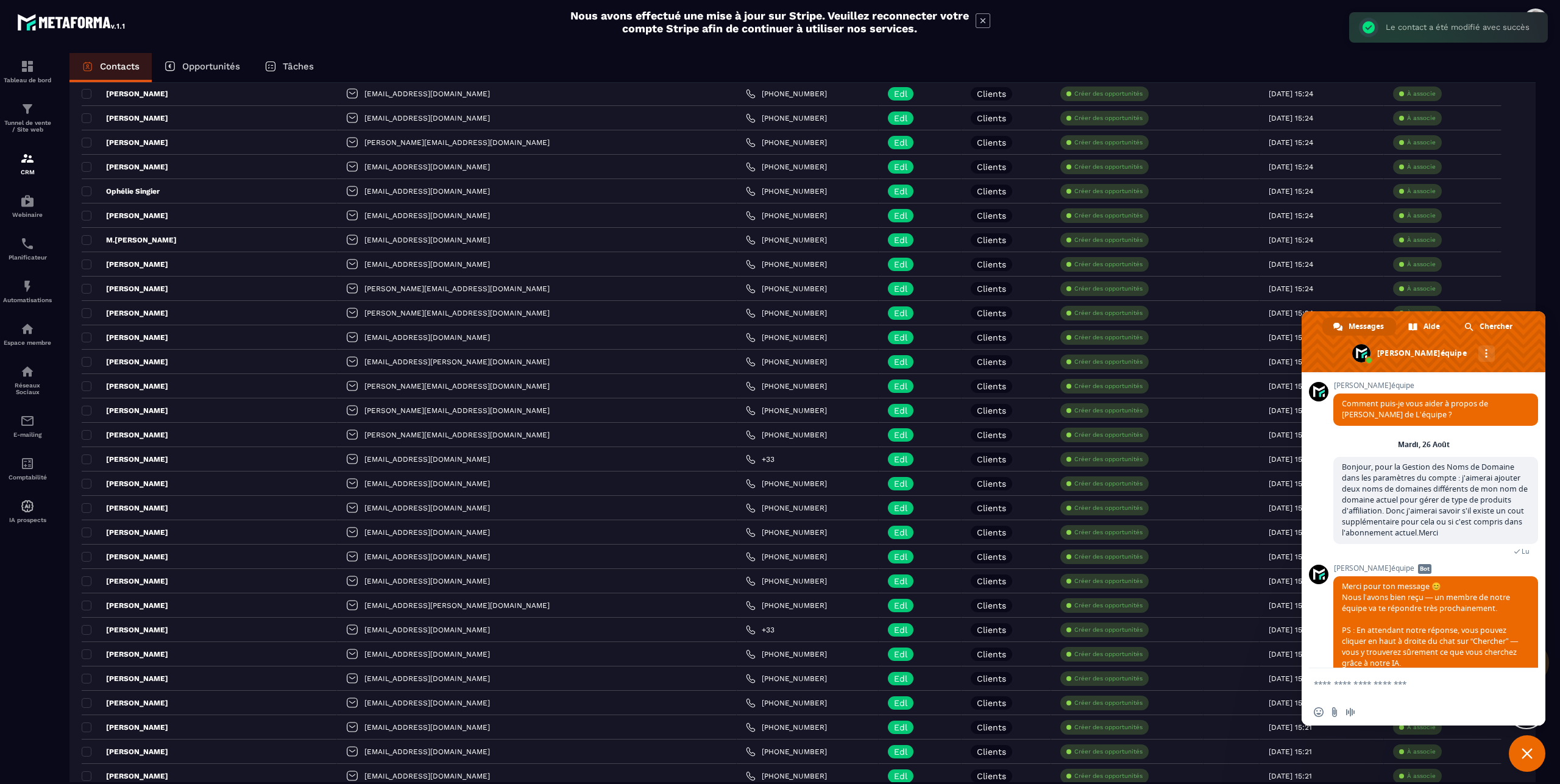
click at [1414, 684] on textarea "Entrez votre message..." at bounding box center [1411, 683] width 195 height 30
type textarea "**********"
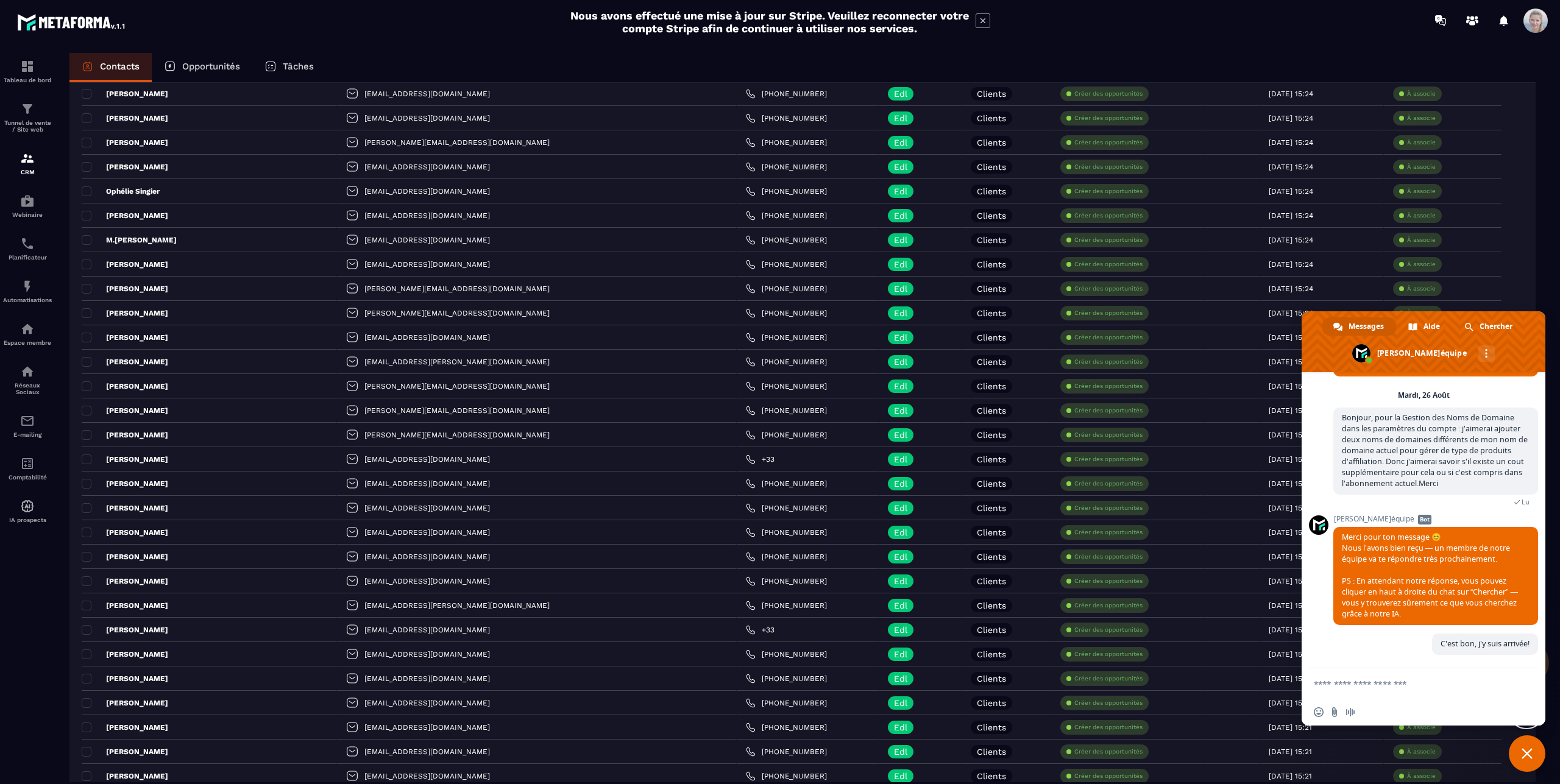
scroll to position [168, 0]
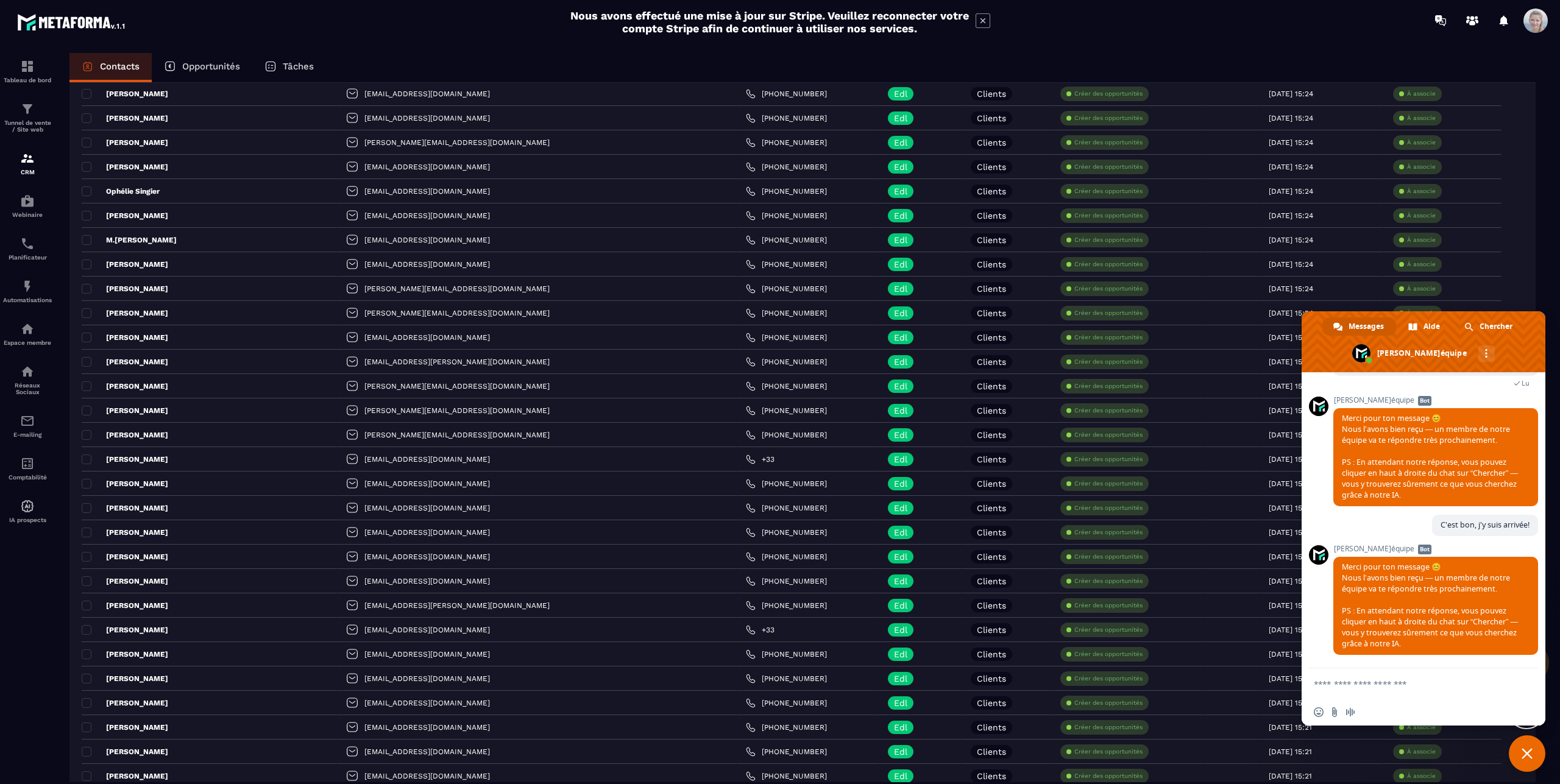
click at [1541, 251] on div "Contacts Opportunités Tâches Ajout de contact 243 Contacts Plus de filtre Tout …" at bounding box center [803, 430] width 1491 height 754
click at [1523, 311] on span at bounding box center [1423, 341] width 244 height 61
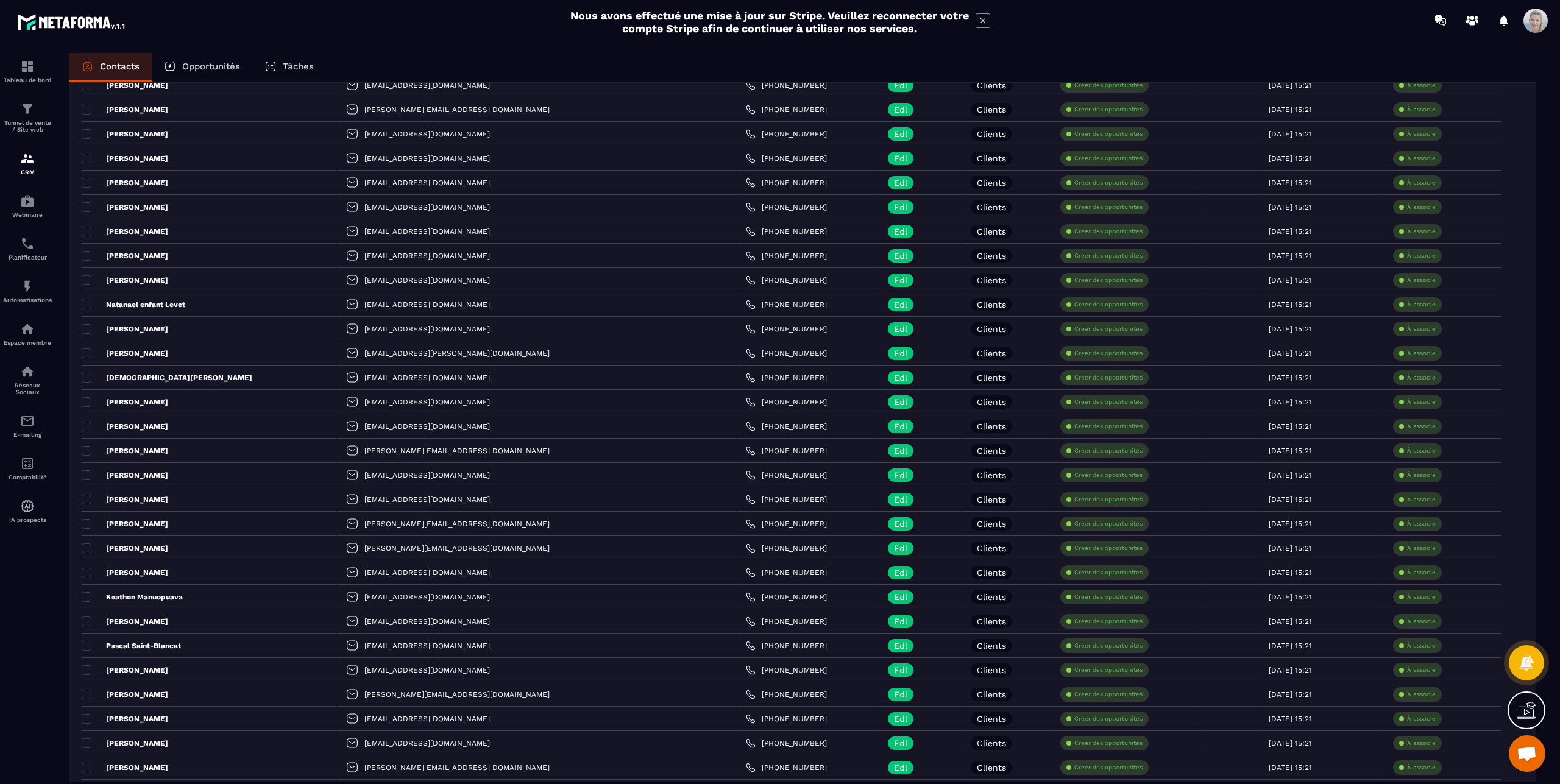
scroll to position [0, 0]
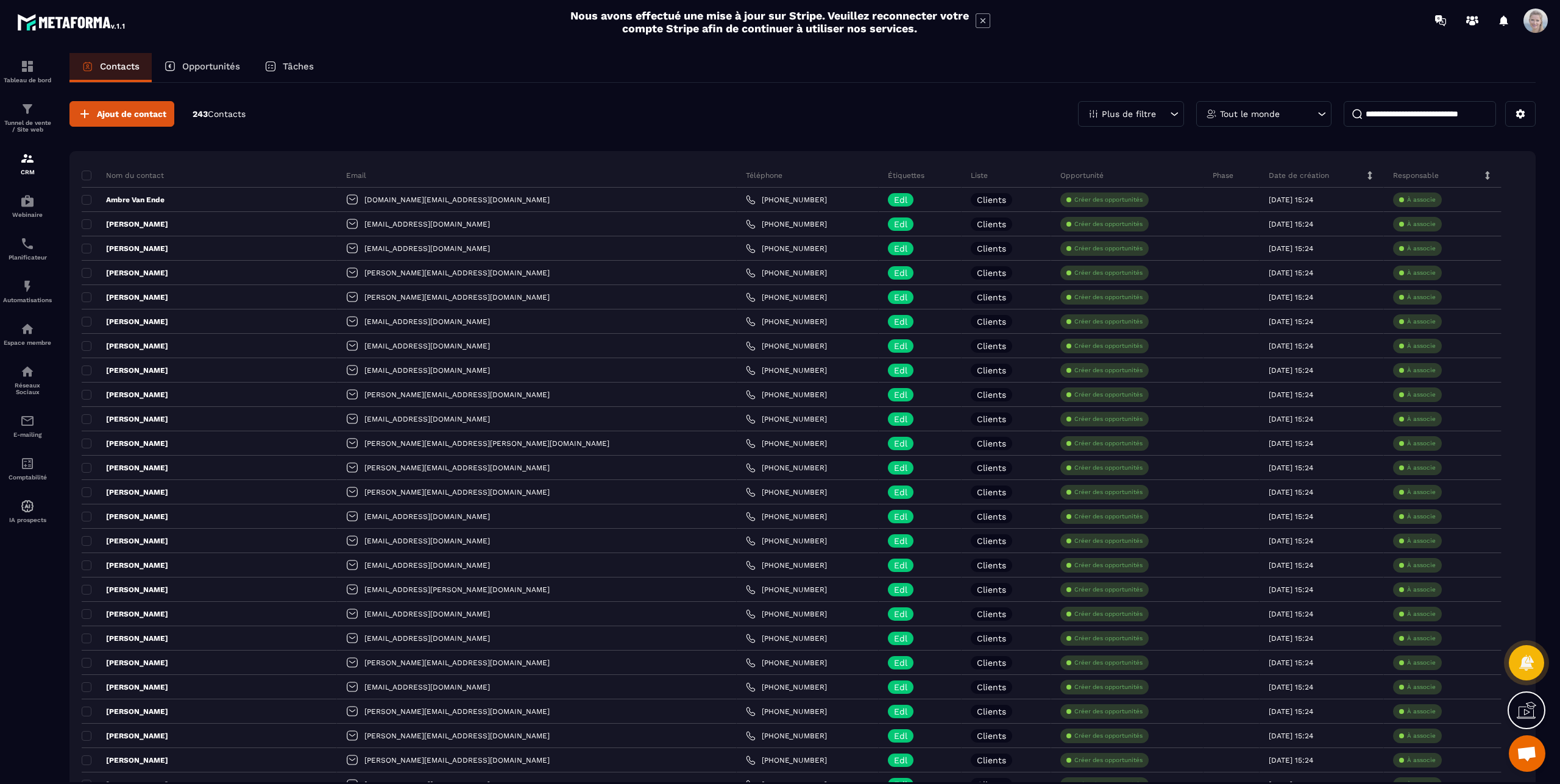
click at [220, 67] on p "Opportunités" at bounding box center [211, 66] width 58 height 11
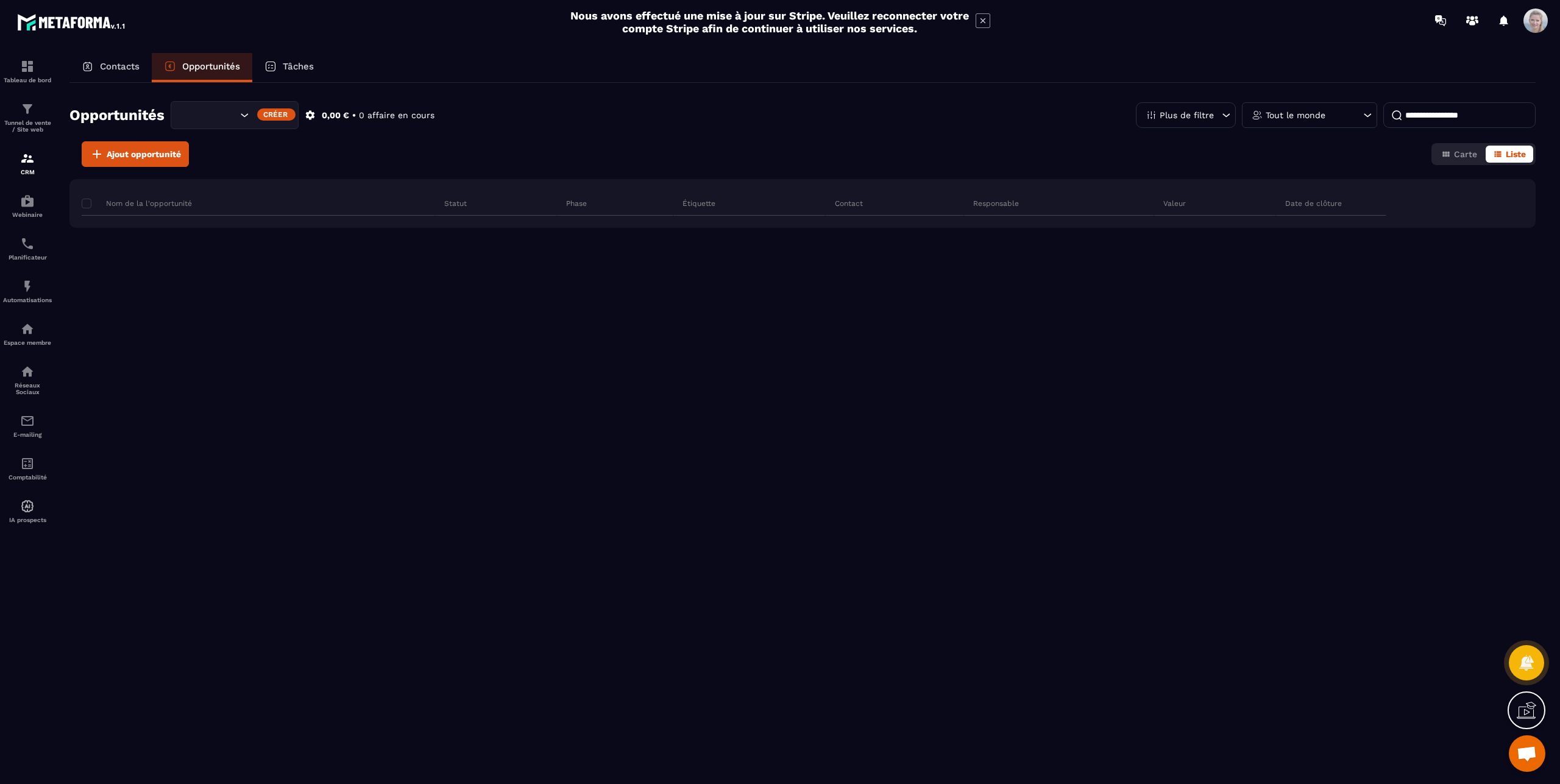
click at [1525, 719] on icon at bounding box center [1526, 710] width 19 height 19
click at [304, 60] on div "Tâches" at bounding box center [289, 68] width 74 height 29
